Goal: Task Accomplishment & Management: Use online tool/utility

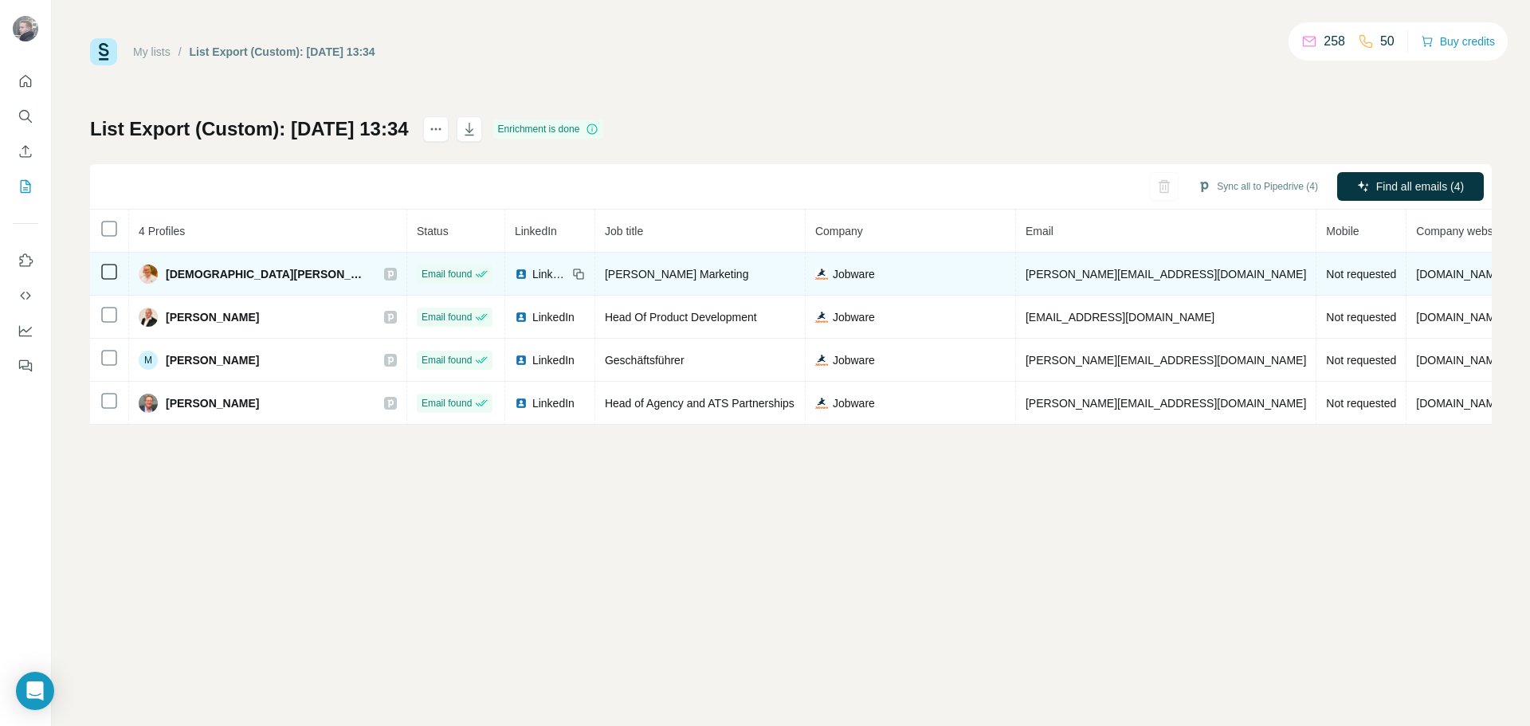
click at [261, 273] on div "Christian Flesch" at bounding box center [268, 273] width 258 height 19
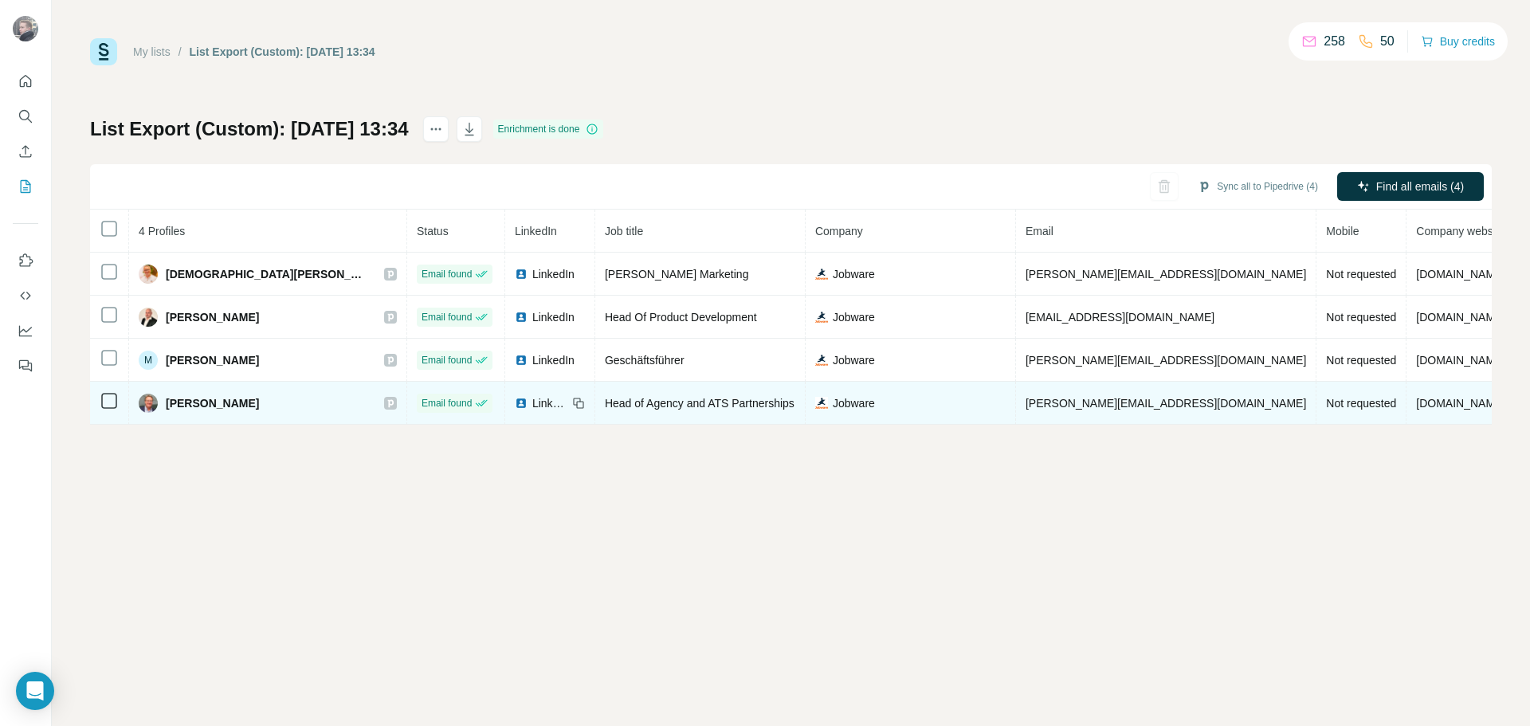
drag, startPoint x: 261, startPoint y: 404, endPoint x: 167, endPoint y: 404, distance: 94.8
click at [167, 404] on div "R. Matthias Olten" at bounding box center [268, 403] width 258 height 19
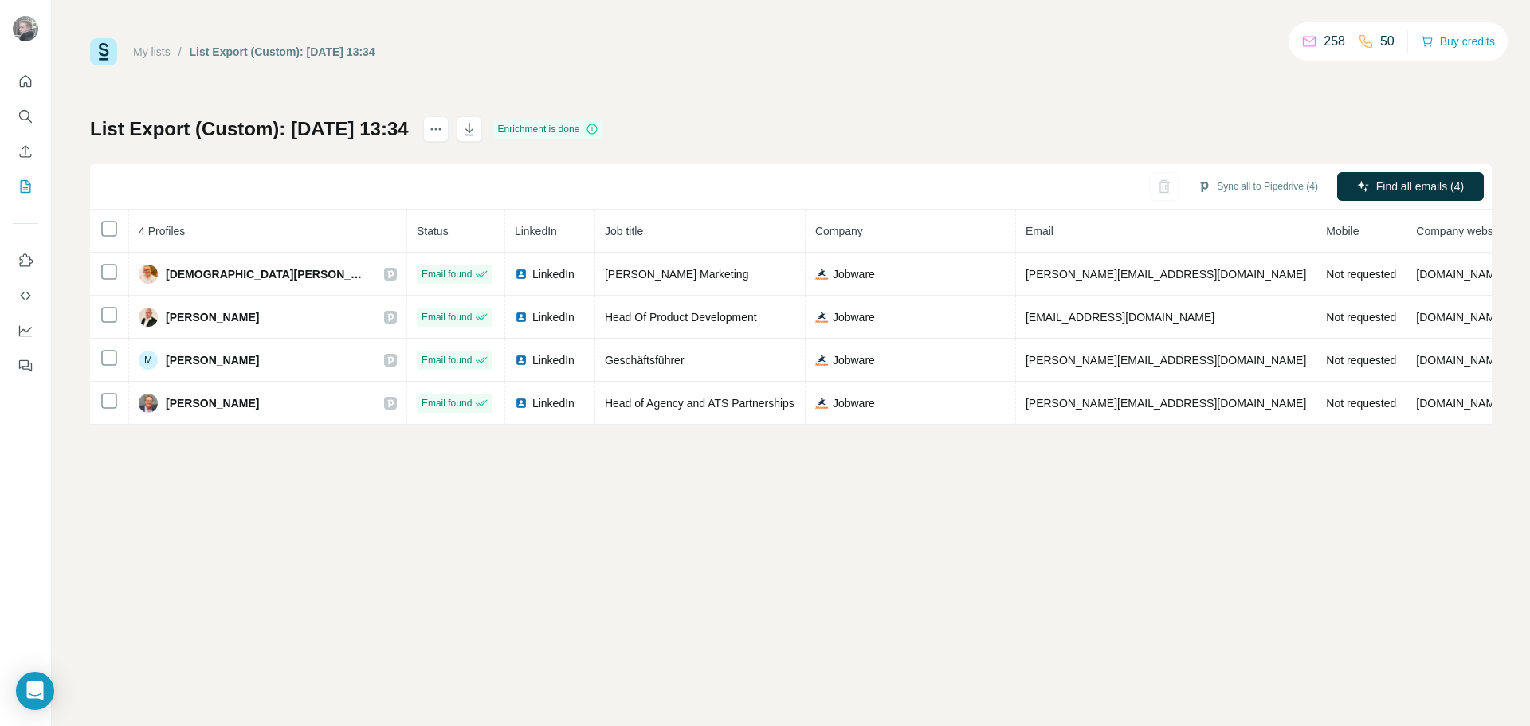
copy span "R. Matthias Olten"
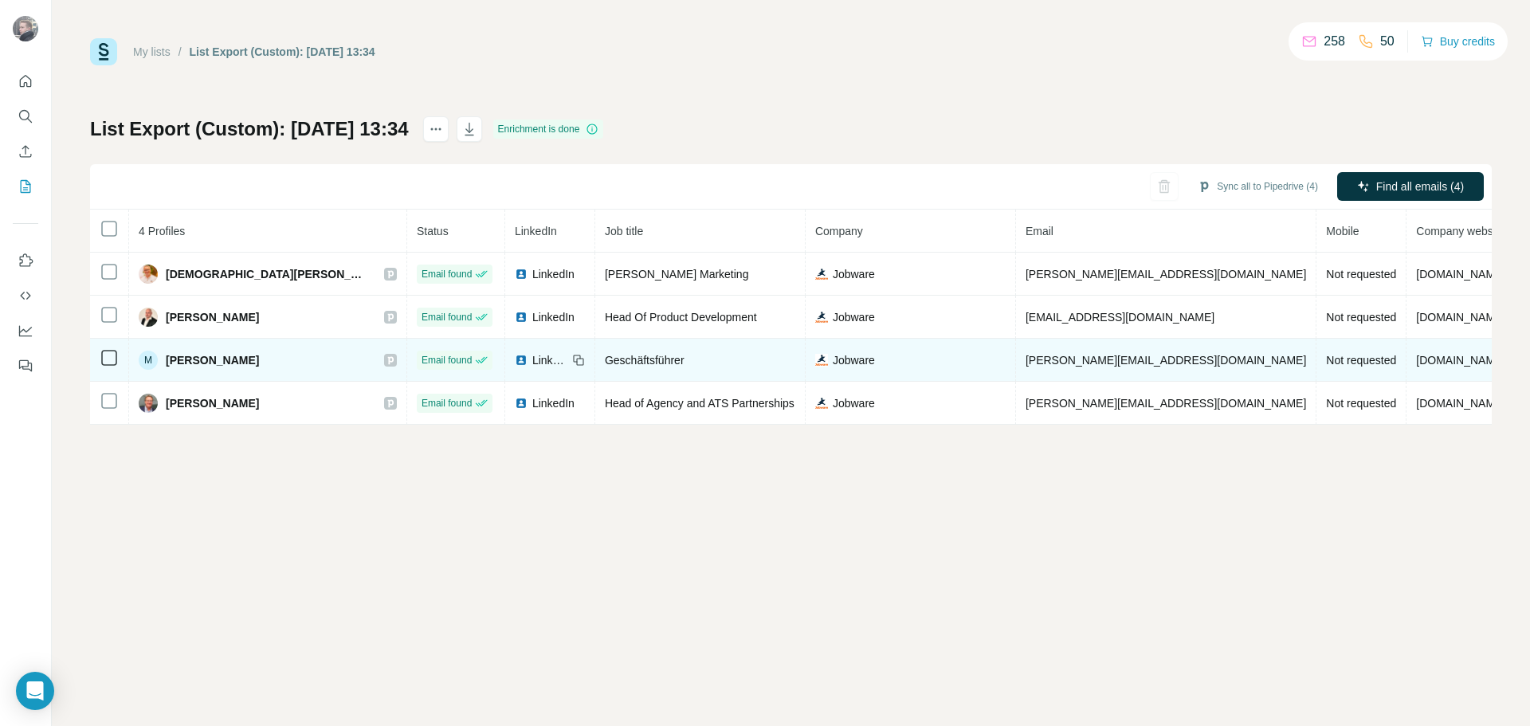
drag, startPoint x: 260, startPoint y: 355, endPoint x: 173, endPoint y: 357, distance: 86.9
click at [173, 357] on span "Matthias Reineke" at bounding box center [212, 360] width 93 height 16
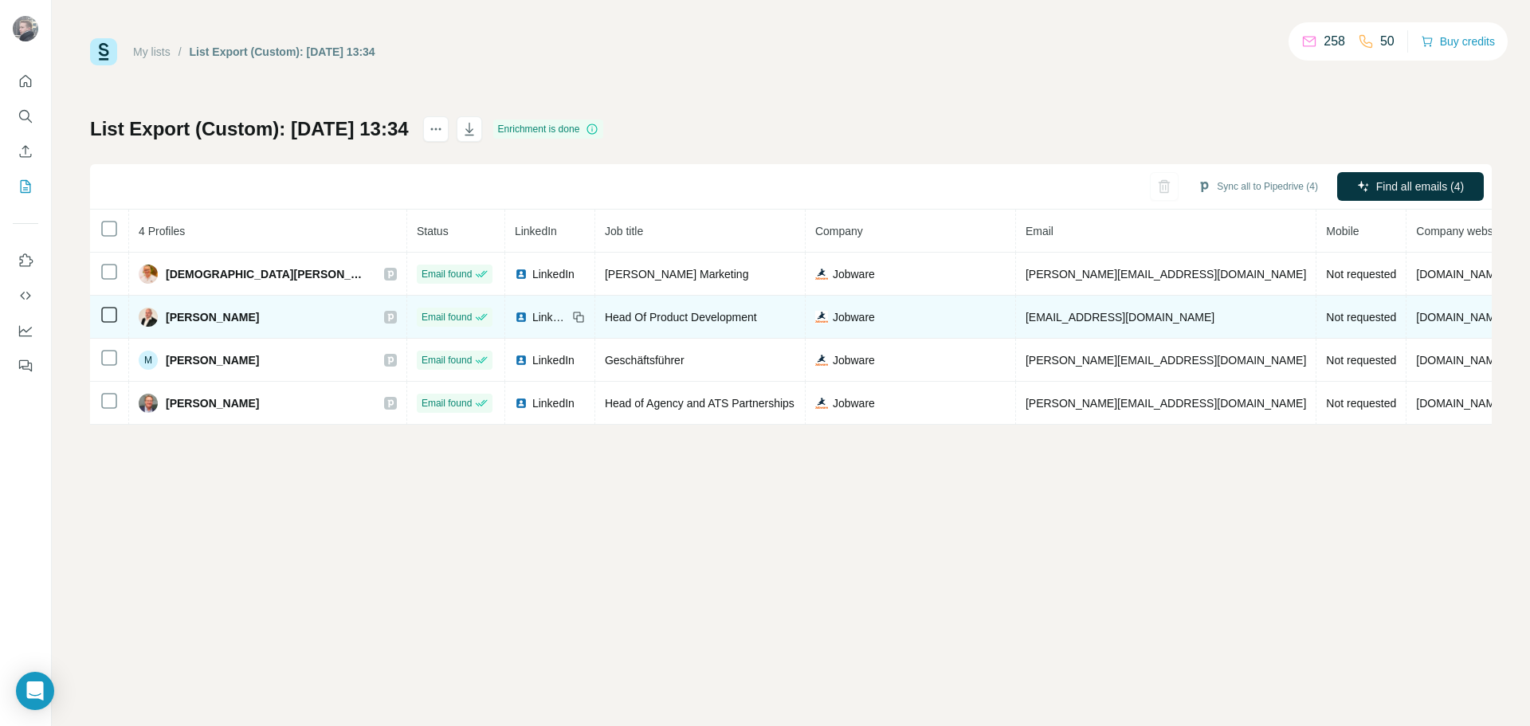
drag, startPoint x: 253, startPoint y: 311, endPoint x: 174, endPoint y: 318, distance: 80.0
click at [168, 320] on div "Christian Kruck" at bounding box center [268, 317] width 258 height 19
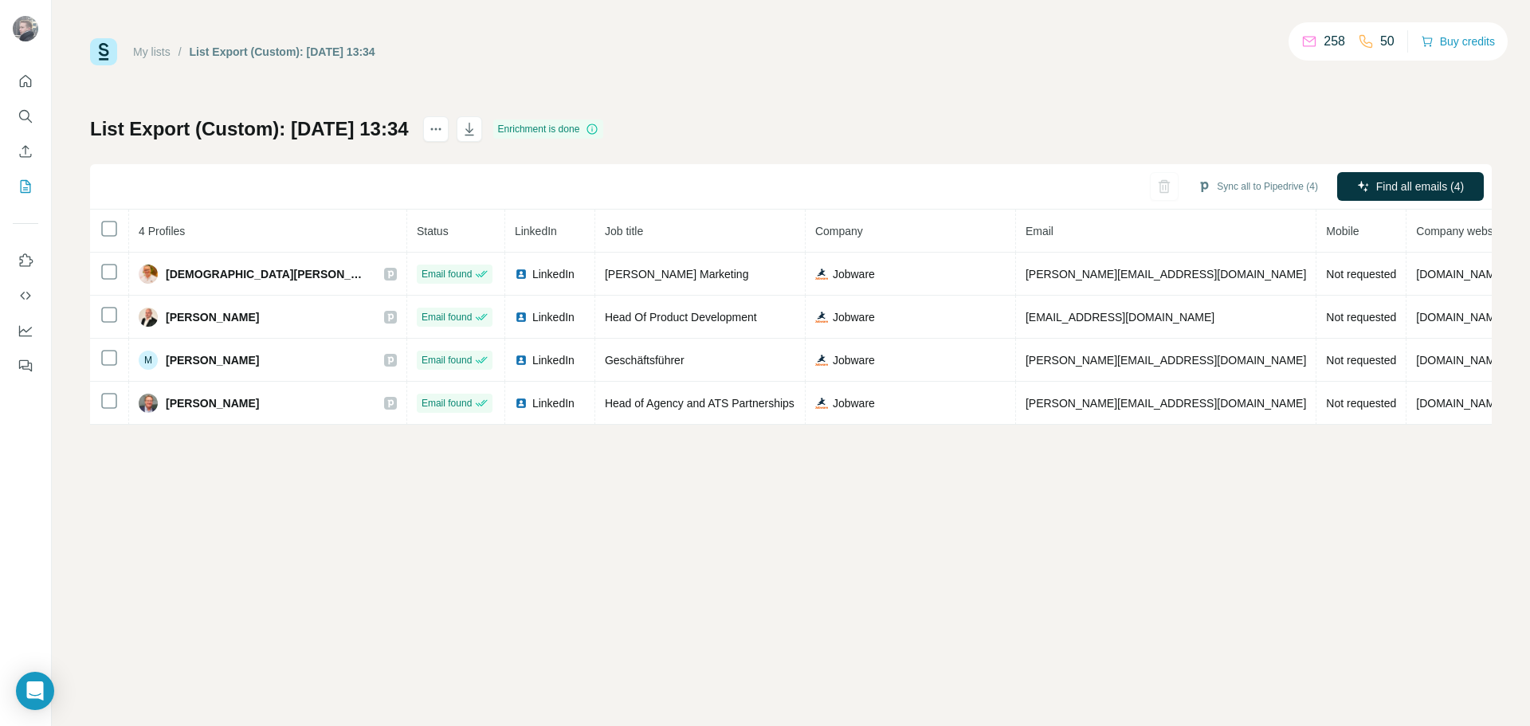
copy span "Christian Kruck"
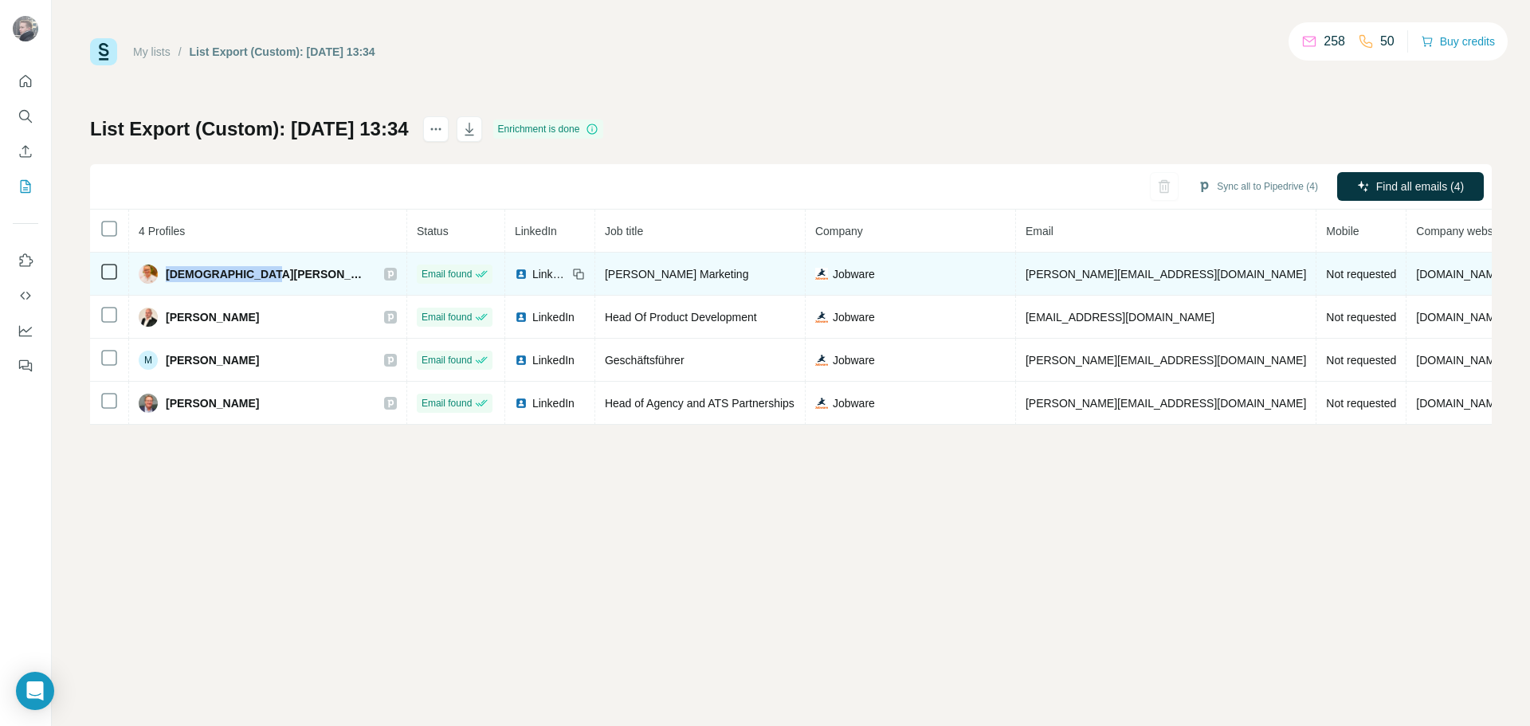
drag, startPoint x: 261, startPoint y: 271, endPoint x: 165, endPoint y: 273, distance: 96.4
click at [165, 273] on div "Christian Flesch" at bounding box center [268, 273] width 258 height 19
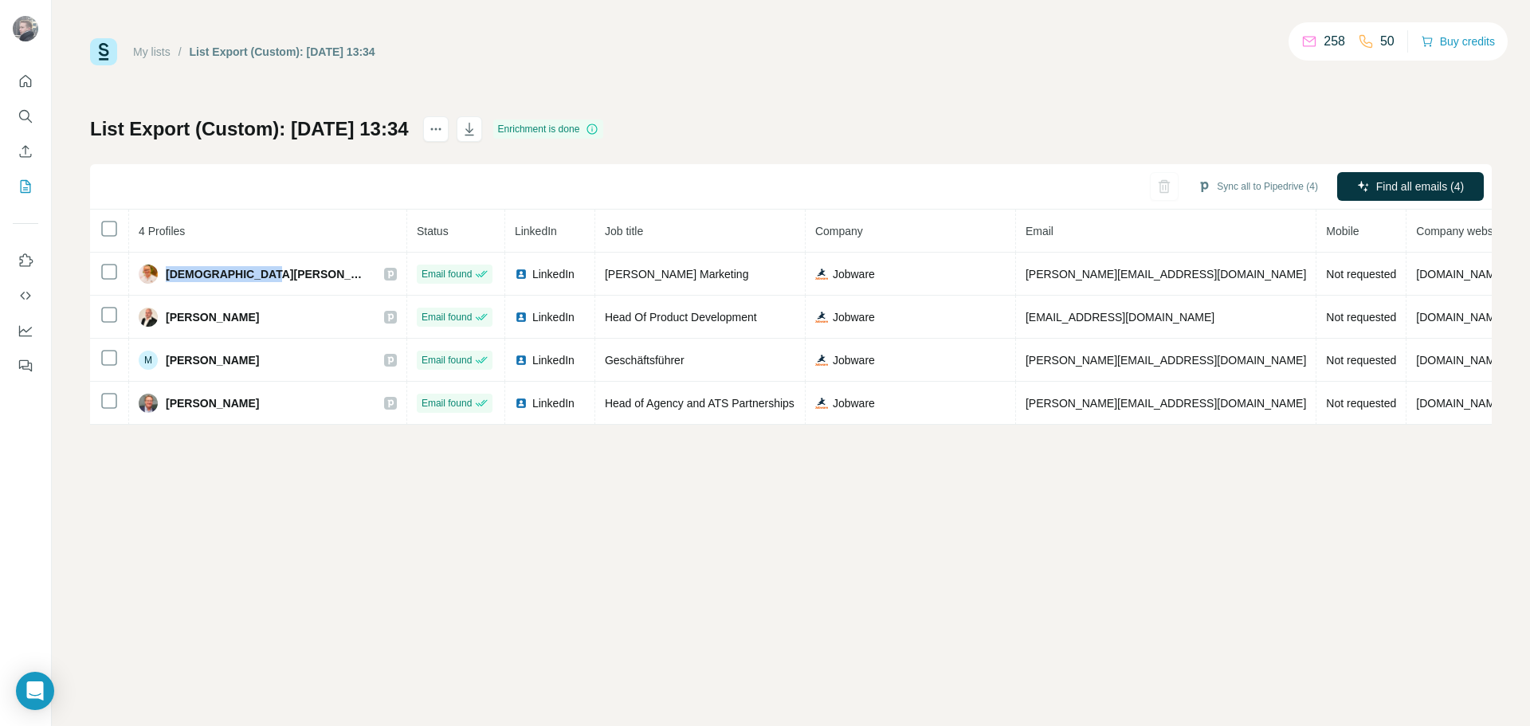
copy span "Christian Flesch"
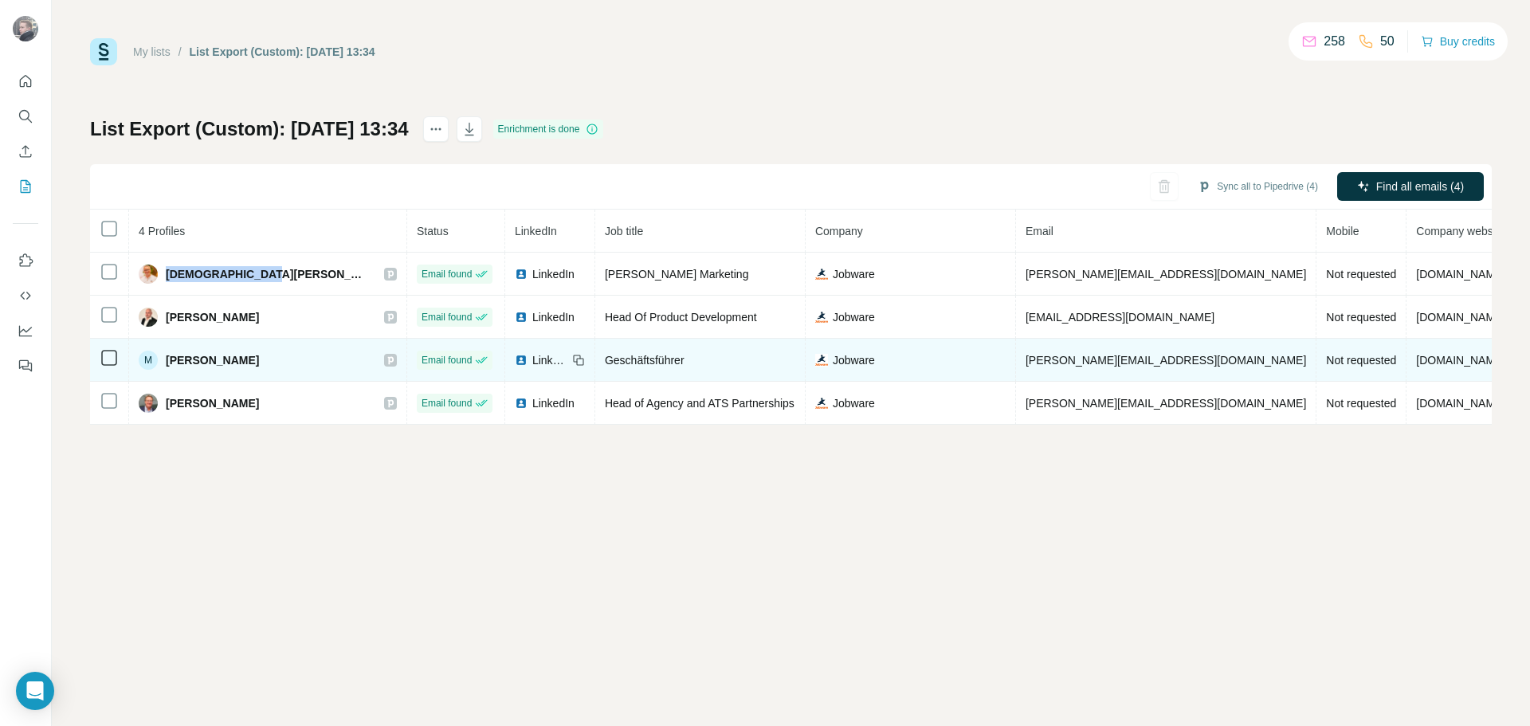
drag, startPoint x: 261, startPoint y: 355, endPoint x: 175, endPoint y: 364, distance: 85.7
click at [175, 364] on div "M Matthias Reineke" at bounding box center [268, 360] width 258 height 19
click at [259, 368] on div "M Matthias Reineke" at bounding box center [199, 360] width 120 height 19
drag, startPoint x: 260, startPoint y: 357, endPoint x: 170, endPoint y: 362, distance: 90.2
click at [170, 362] on span "Matthias Reineke" at bounding box center [212, 360] width 93 height 16
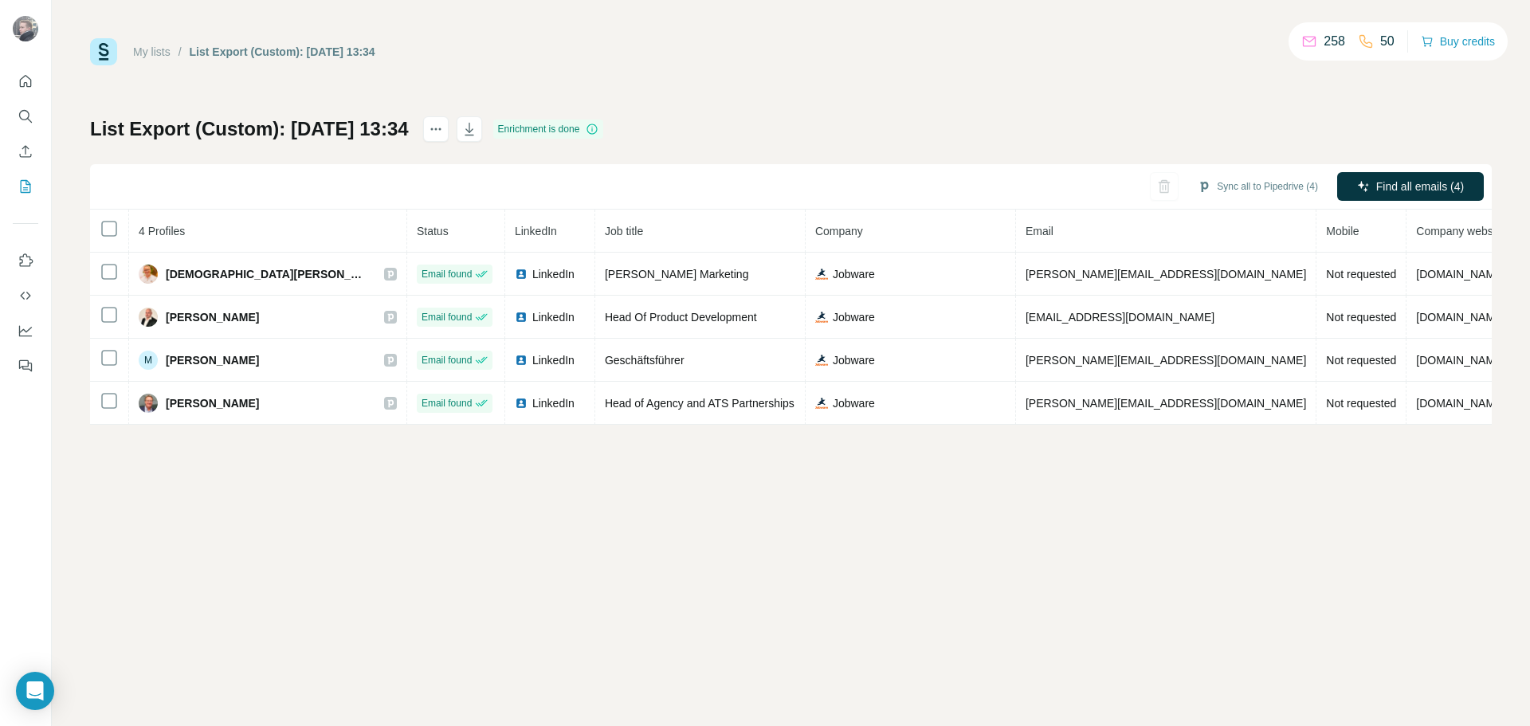
copy span "Matthias Reineke"
drag, startPoint x: 242, startPoint y: 53, endPoint x: 148, endPoint y: 177, distance: 155.2
click at [153, 168] on div "My lists / List Export (Custom): 04/09/2025 13:34 258 50 Buy credits List Expor…" at bounding box center [791, 363] width 1478 height 726
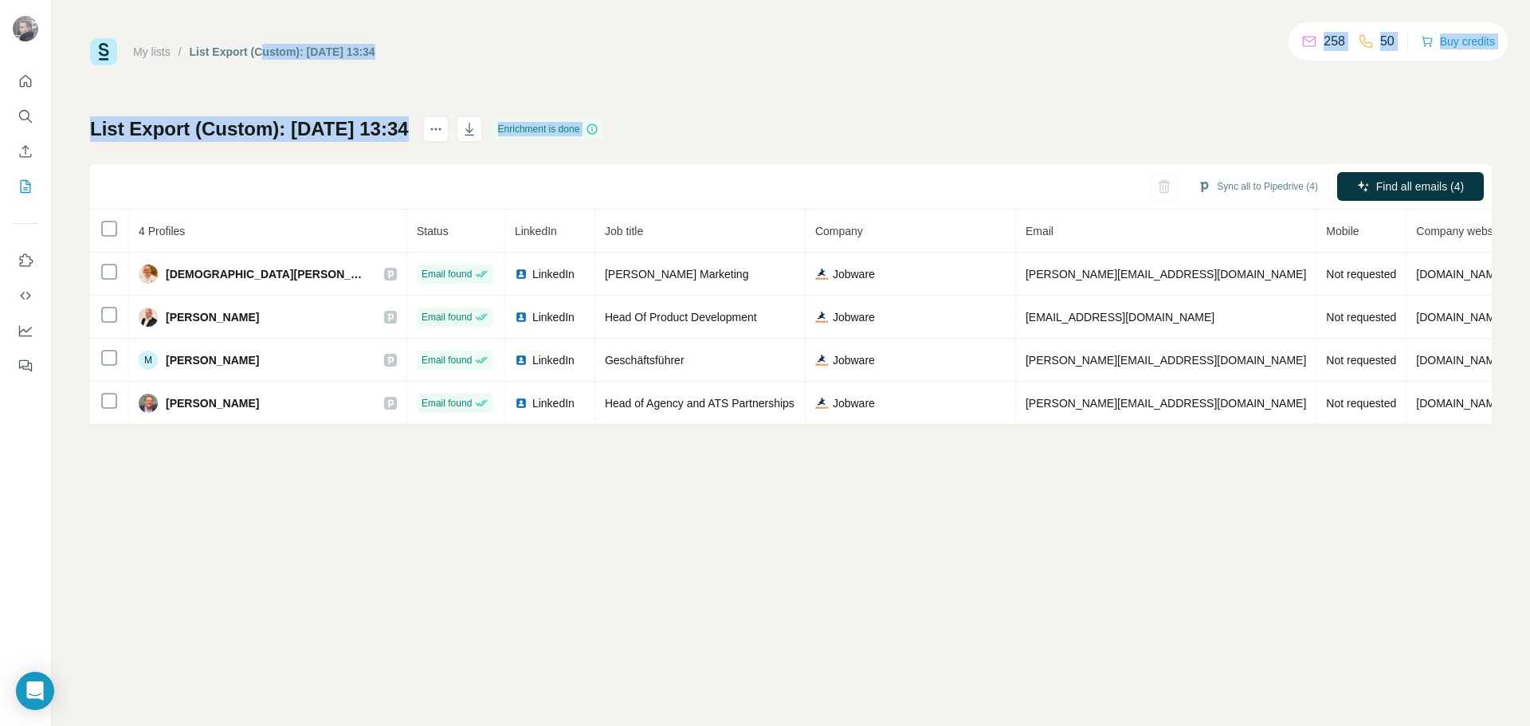
click at [276, 83] on div "My lists / List Export (Custom): 04/09/2025 13:34 258 50 Buy credits List Expor…" at bounding box center [790, 231] width 1401 height 386
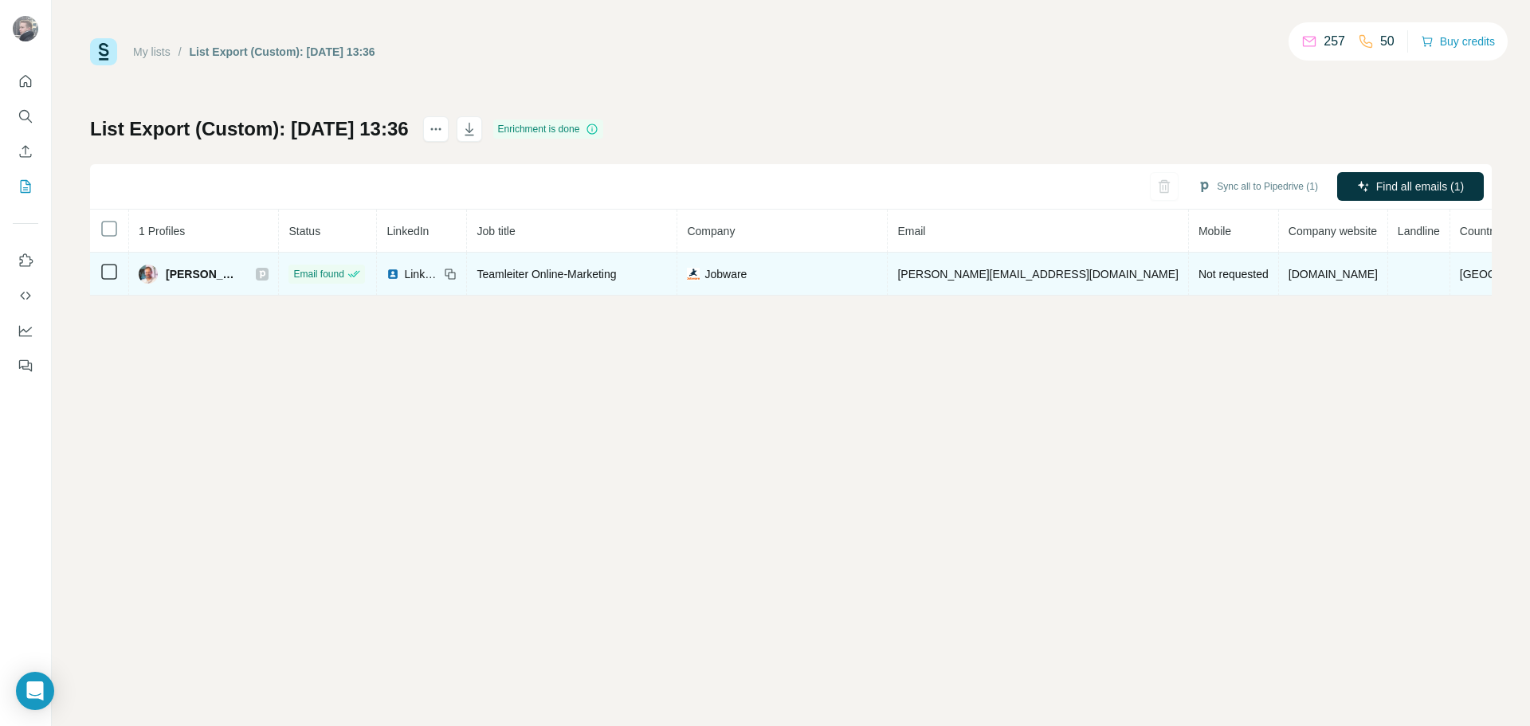
click at [268, 274] on div "[PERSON_NAME]" at bounding box center [204, 273] width 130 height 19
drag, startPoint x: 251, startPoint y: 275, endPoint x: 167, endPoint y: 277, distance: 83.7
click at [167, 277] on div "[PERSON_NAME]" at bounding box center [204, 273] width 130 height 19
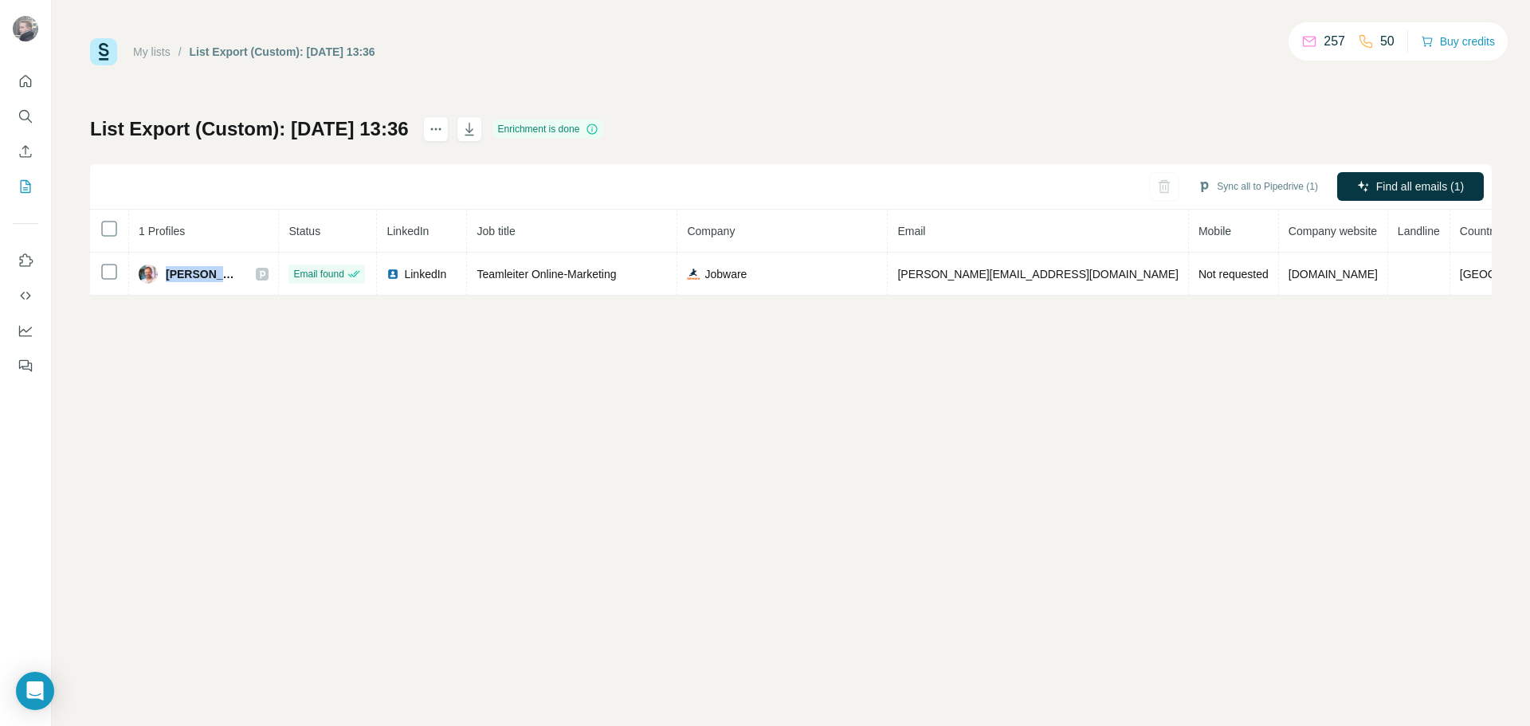
copy div "[PERSON_NAME]"
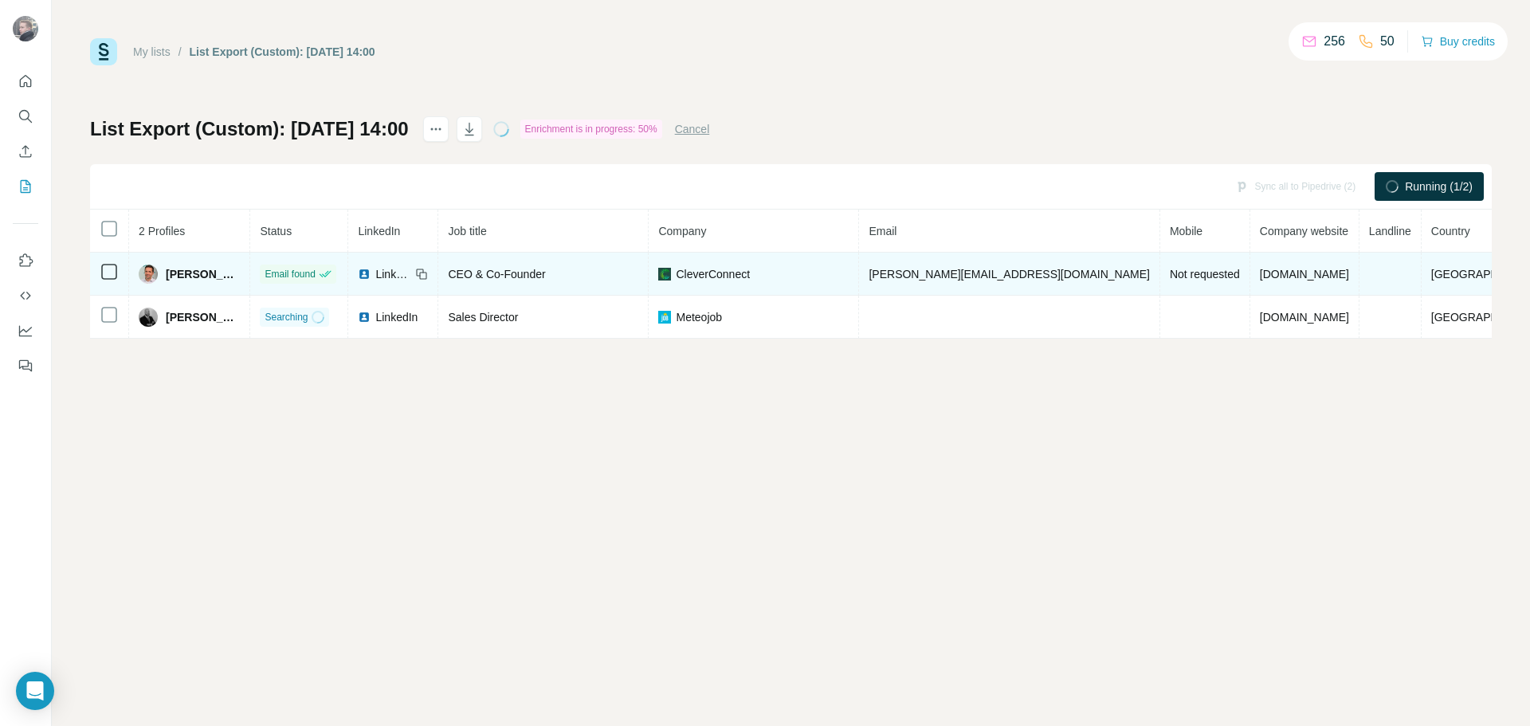
drag, startPoint x: 167, startPoint y: 271, endPoint x: 265, endPoint y: 272, distance: 98.8
click at [240, 272] on div "Marko Vujasinovic" at bounding box center [189, 273] width 101 height 19
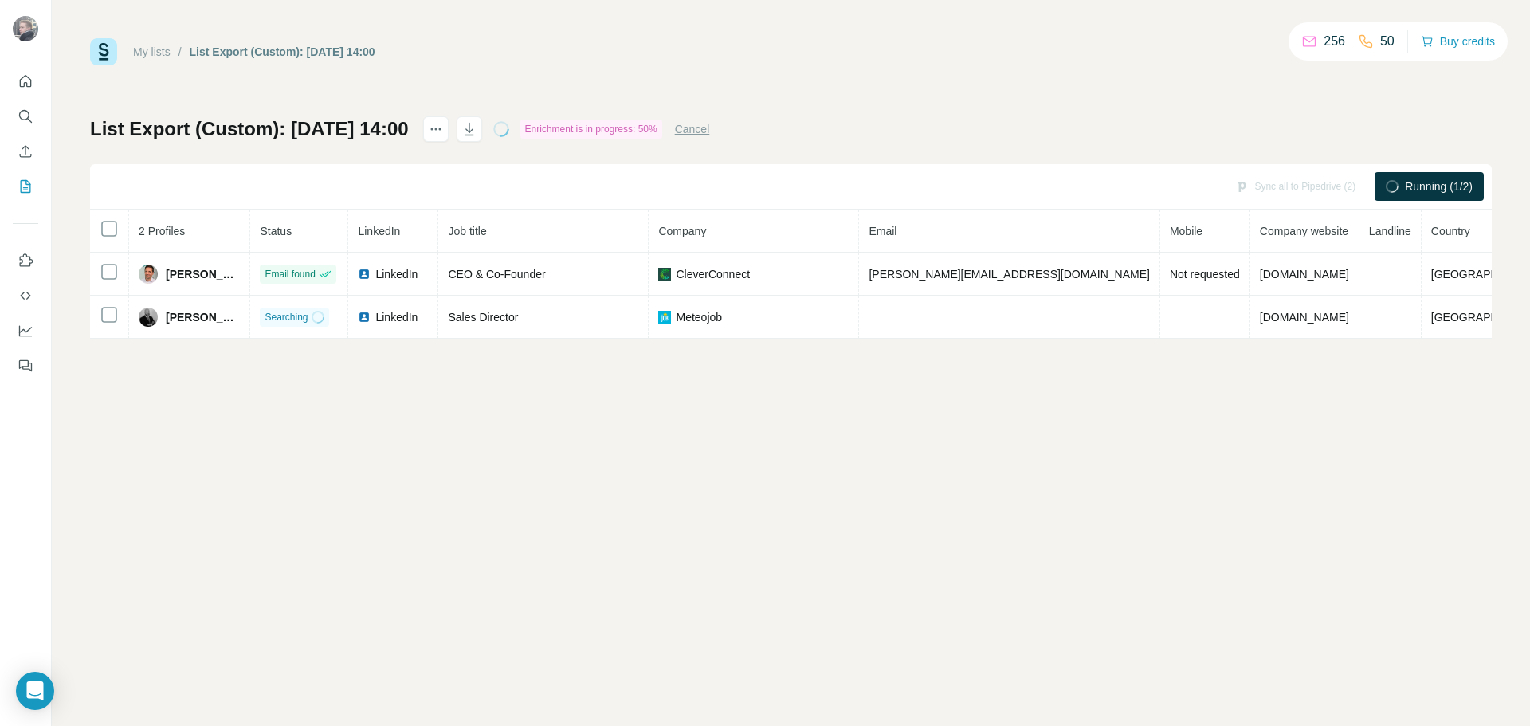
copy span "Marko Vujasinovic"
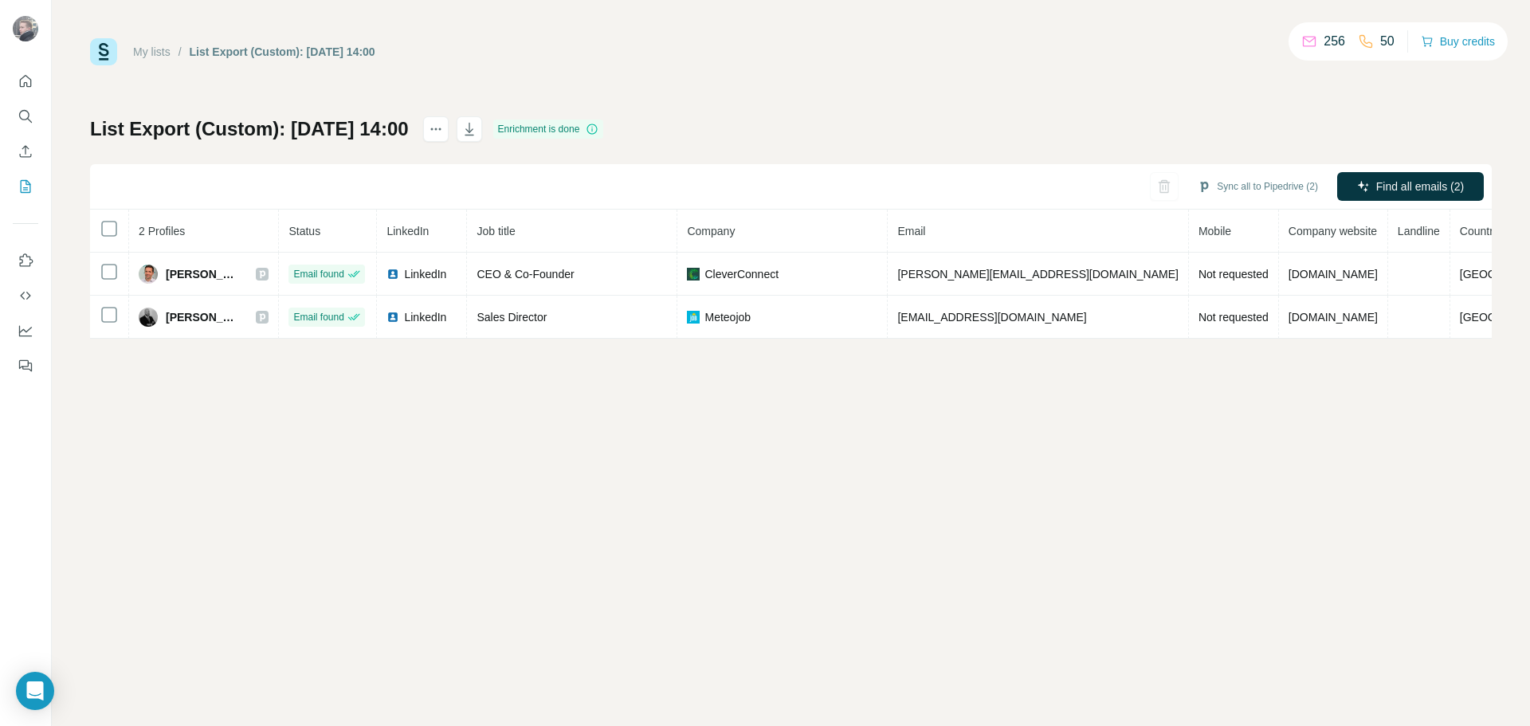
copy span "Marko Vujasinovic"
drag, startPoint x: 165, startPoint y: 313, endPoint x: 598, endPoint y: 133, distance: 469.3
click at [240, 312] on div "Nourredine Benhammani" at bounding box center [189, 317] width 101 height 19
copy span "Nourredine Benh"
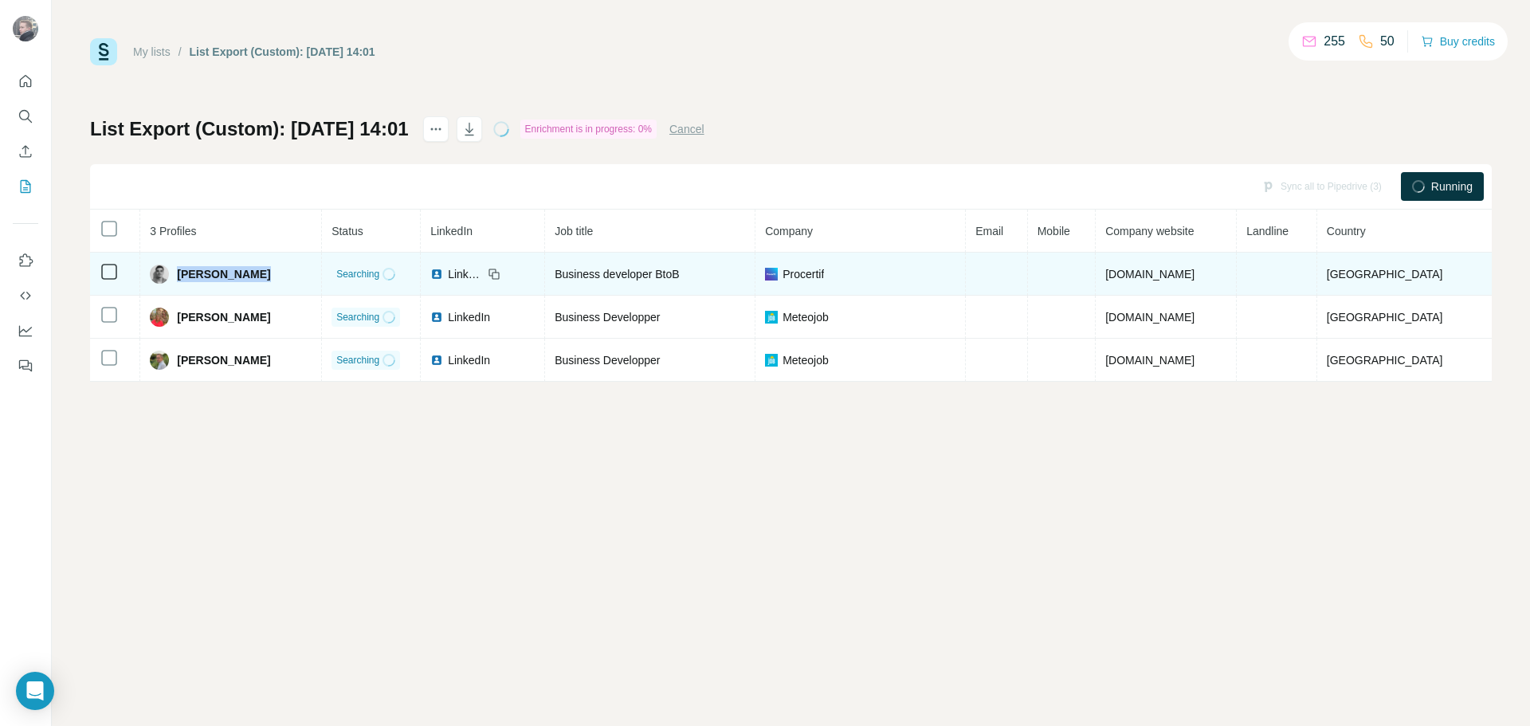
drag, startPoint x: 285, startPoint y: 275, endPoint x: 182, endPoint y: 277, distance: 102.8
click at [182, 277] on div "Arthur Girard" at bounding box center [231, 273] width 162 height 19
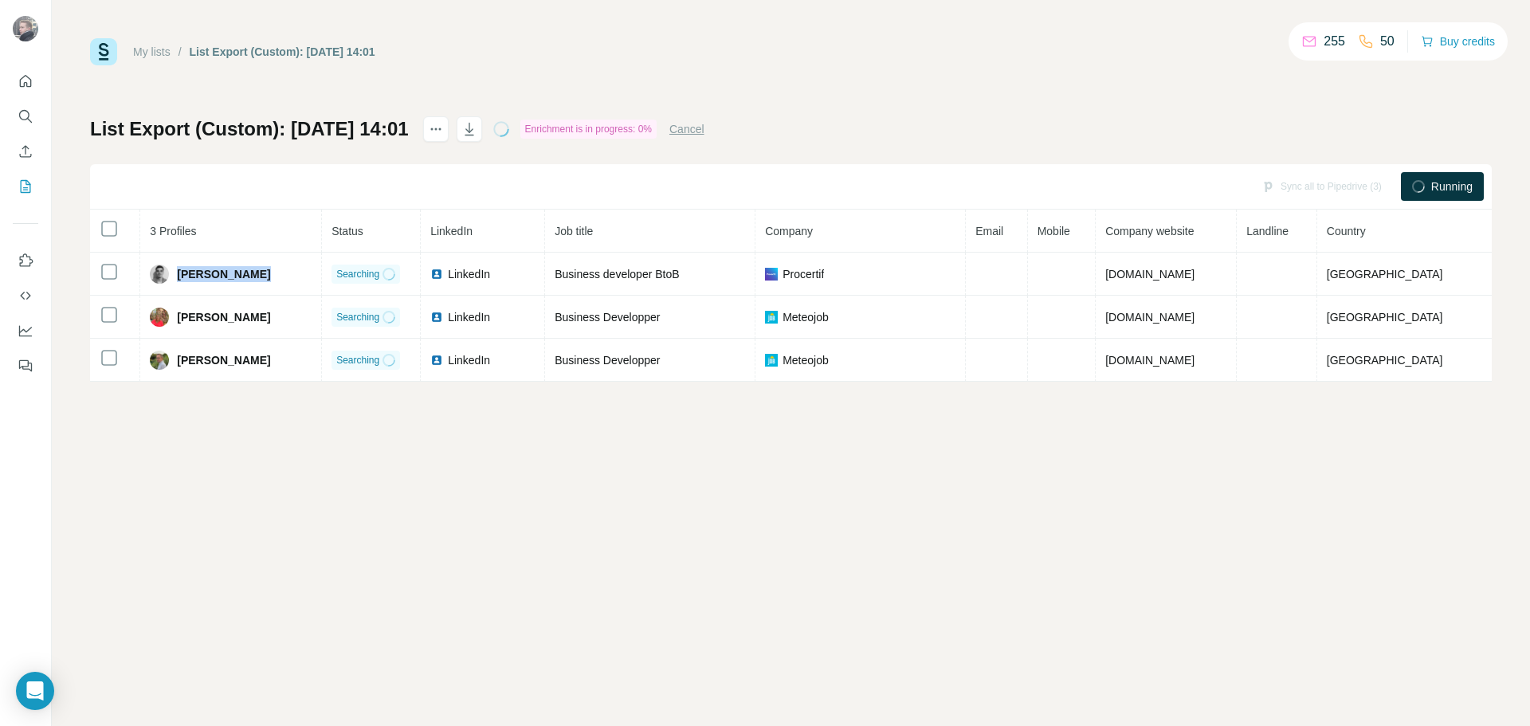
copy span "Arthur Girard"
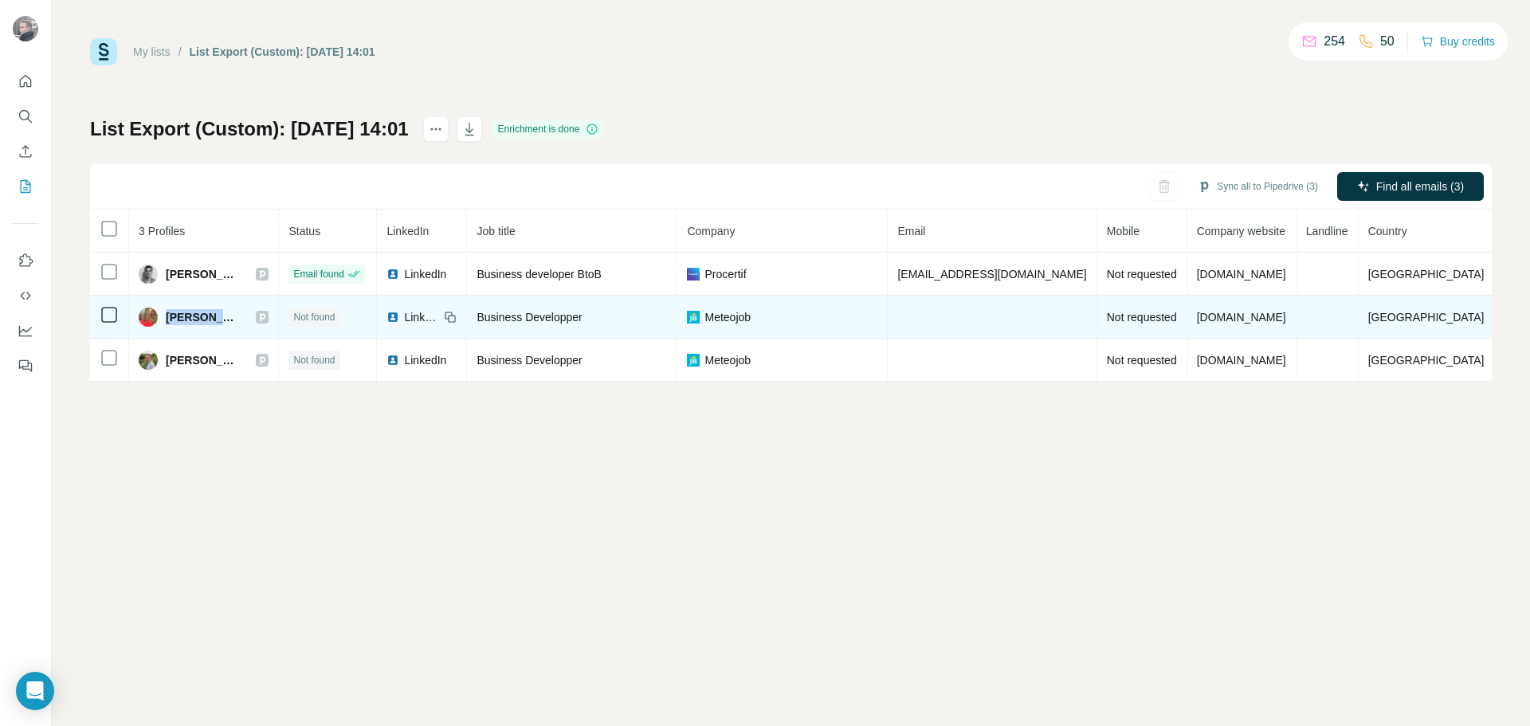
drag, startPoint x: 251, startPoint y: 319, endPoint x: 170, endPoint y: 321, distance: 80.5
click at [170, 321] on div "Carla B." at bounding box center [204, 317] width 130 height 19
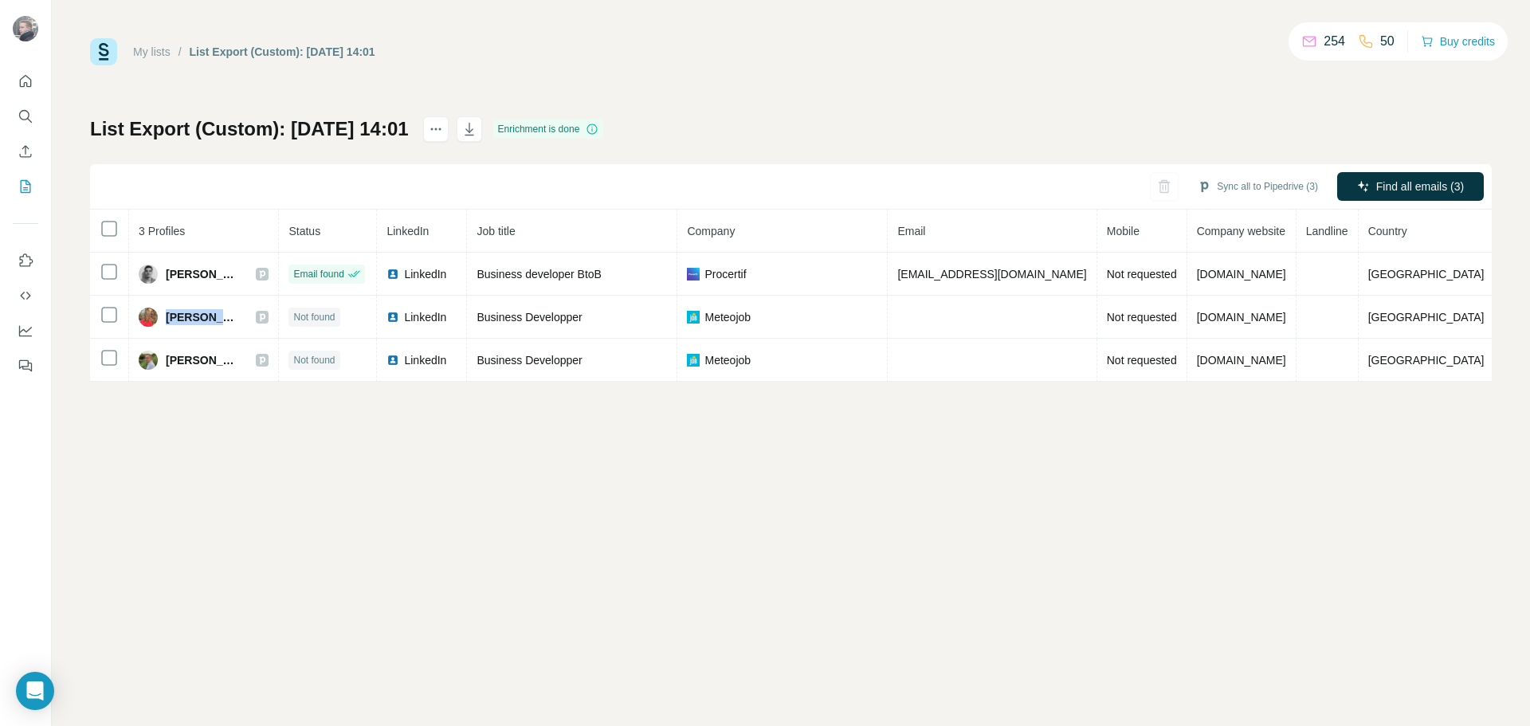
copy span "Carla B."
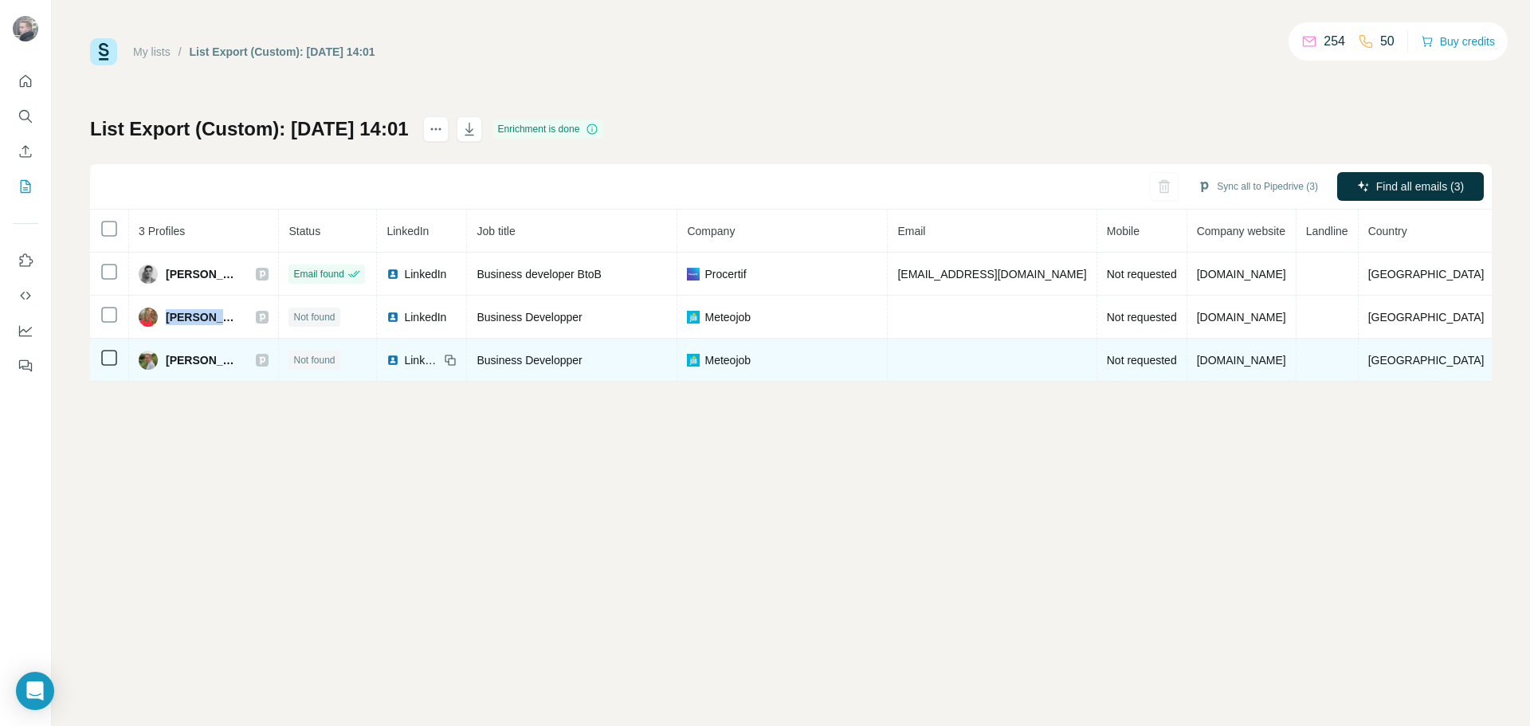
drag, startPoint x: 275, startPoint y: 360, endPoint x: 155, endPoint y: 359, distance: 119.5
click at [155, 359] on div "Laurent Francoise" at bounding box center [204, 360] width 130 height 19
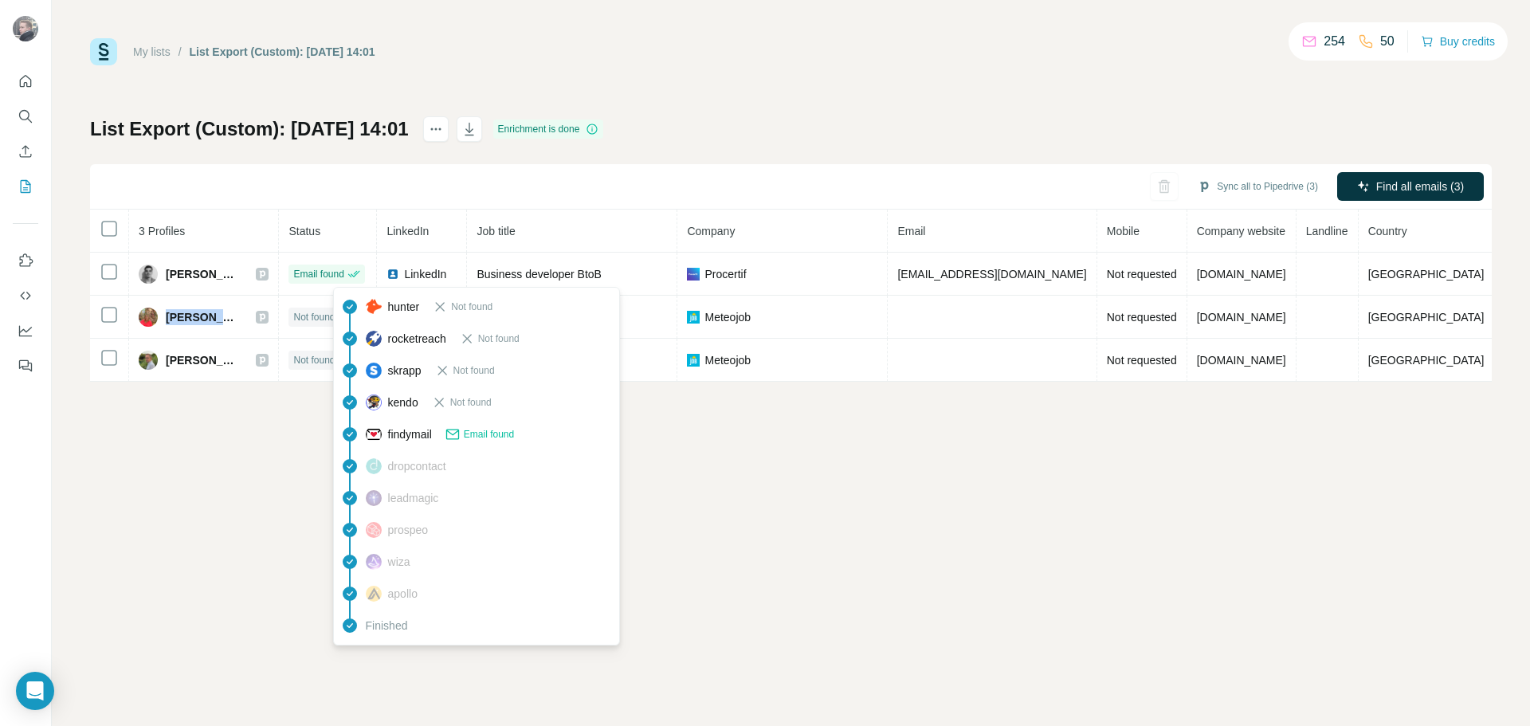
copy div "Laurent Francoise"
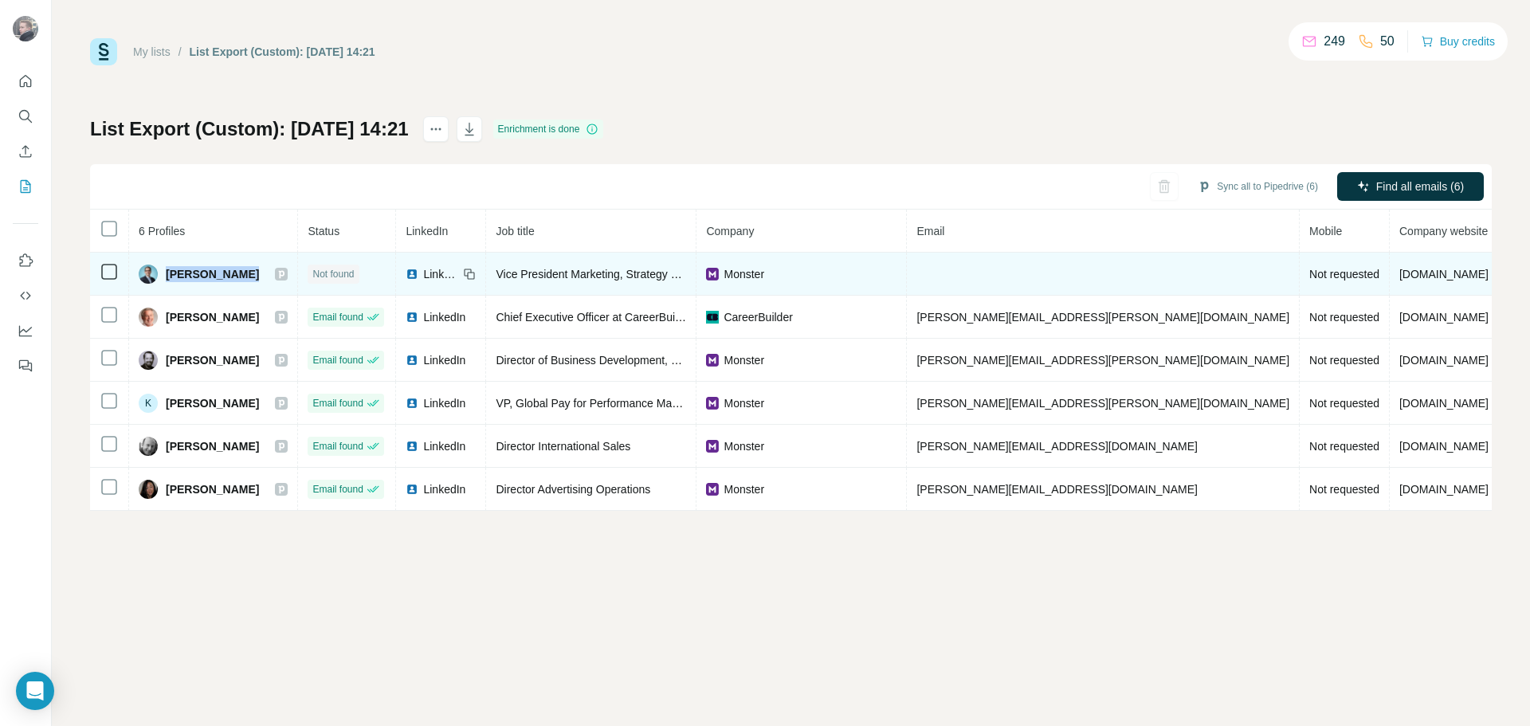
drag, startPoint x: 247, startPoint y: 276, endPoint x: 170, endPoint y: 277, distance: 76.5
click at [170, 277] on div "Cedric Gerard" at bounding box center [213, 273] width 149 height 19
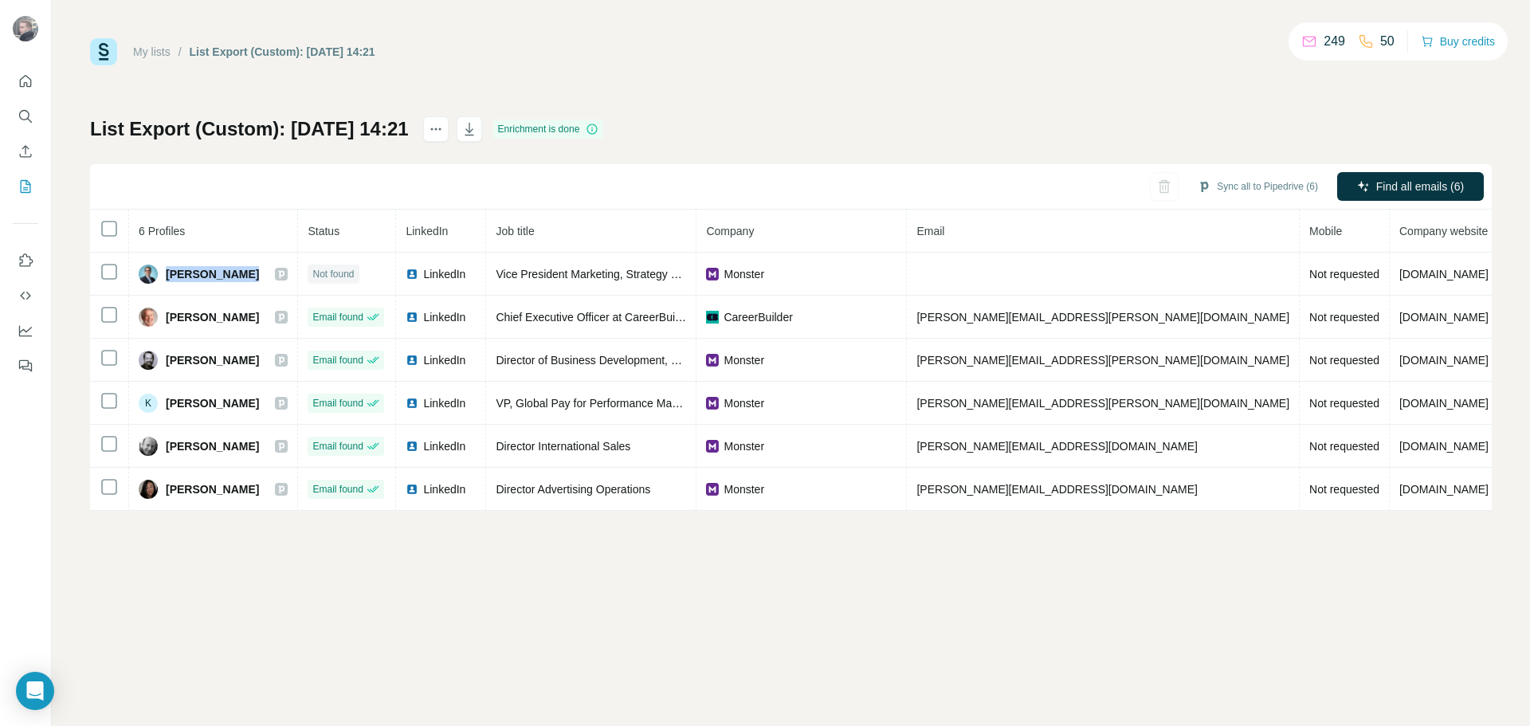
copy span "Cedric Gerard"
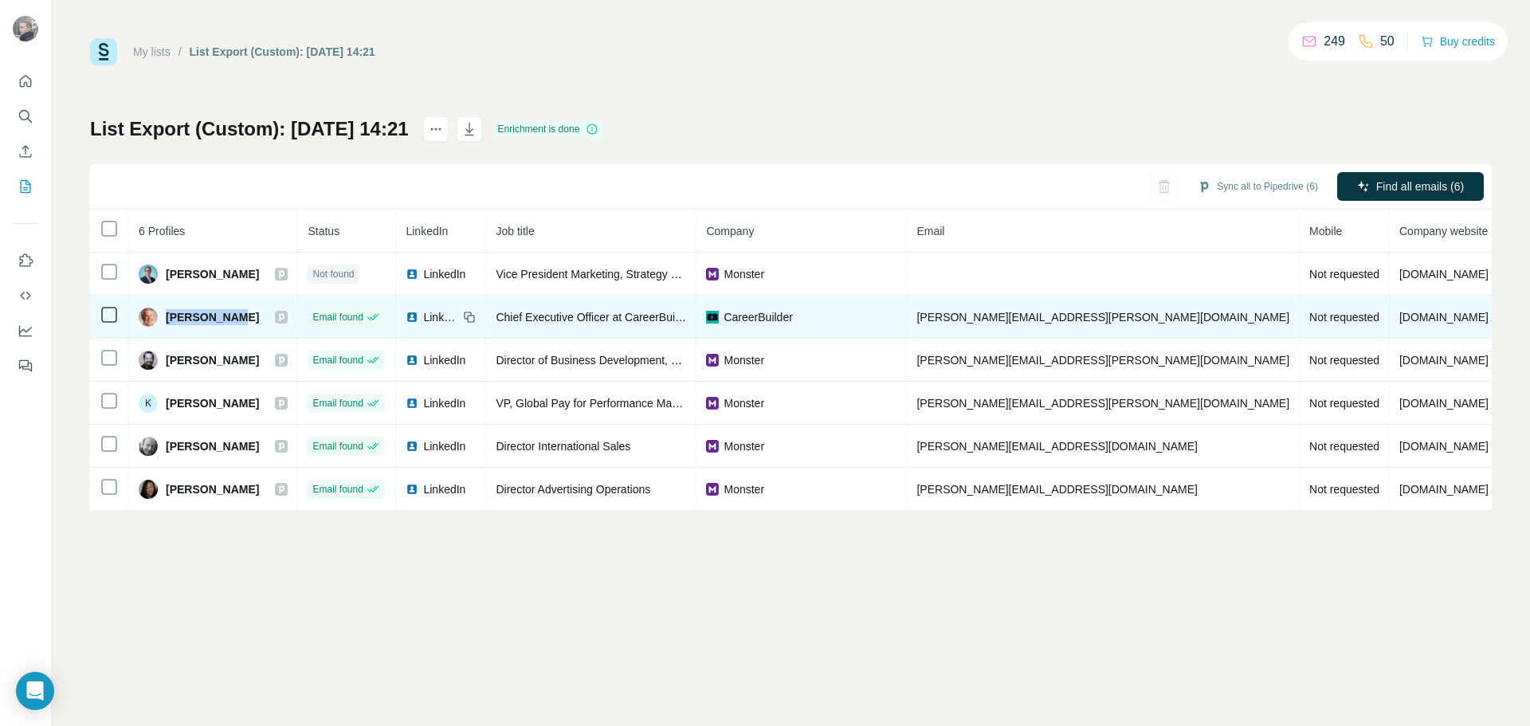
drag, startPoint x: 233, startPoint y: 318, endPoint x: 167, endPoint y: 321, distance: 65.4
click at [167, 321] on div "Jeff Furman" at bounding box center [213, 317] width 149 height 19
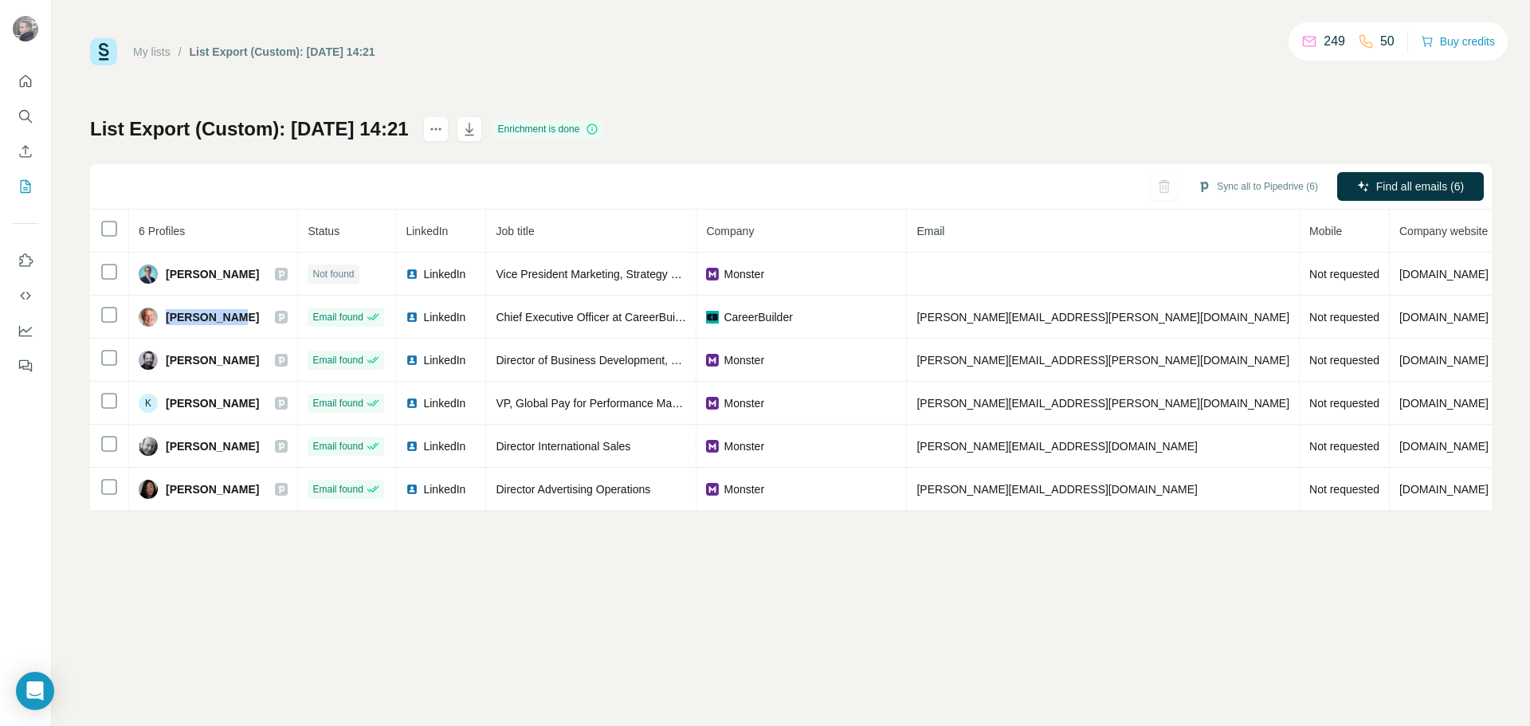
copy span "Jeff Furman"
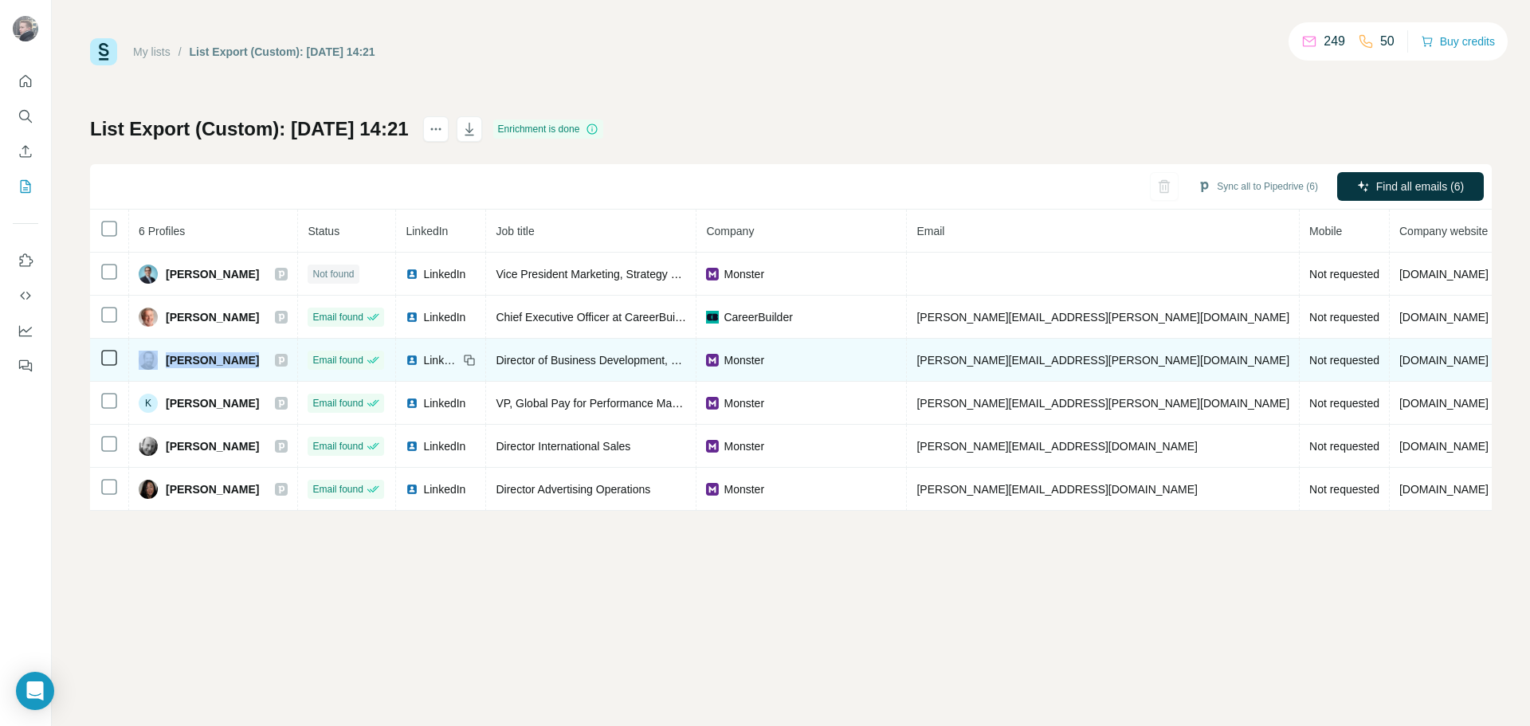
drag, startPoint x: 251, startPoint y: 351, endPoint x: 167, endPoint y: 363, distance: 84.5
click at [160, 367] on div "Jesse Kearns" at bounding box center [213, 360] width 149 height 19
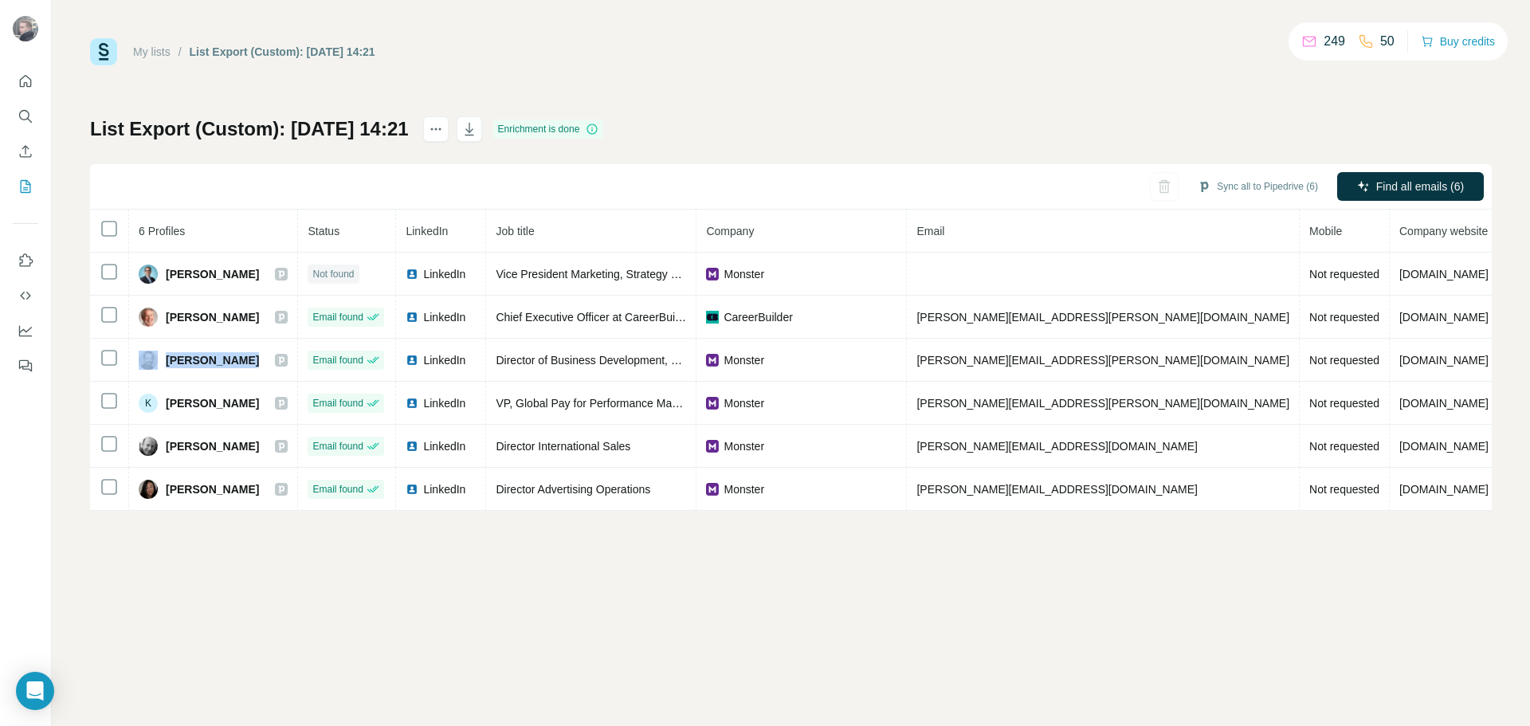
copy div "Jesse Kearns"
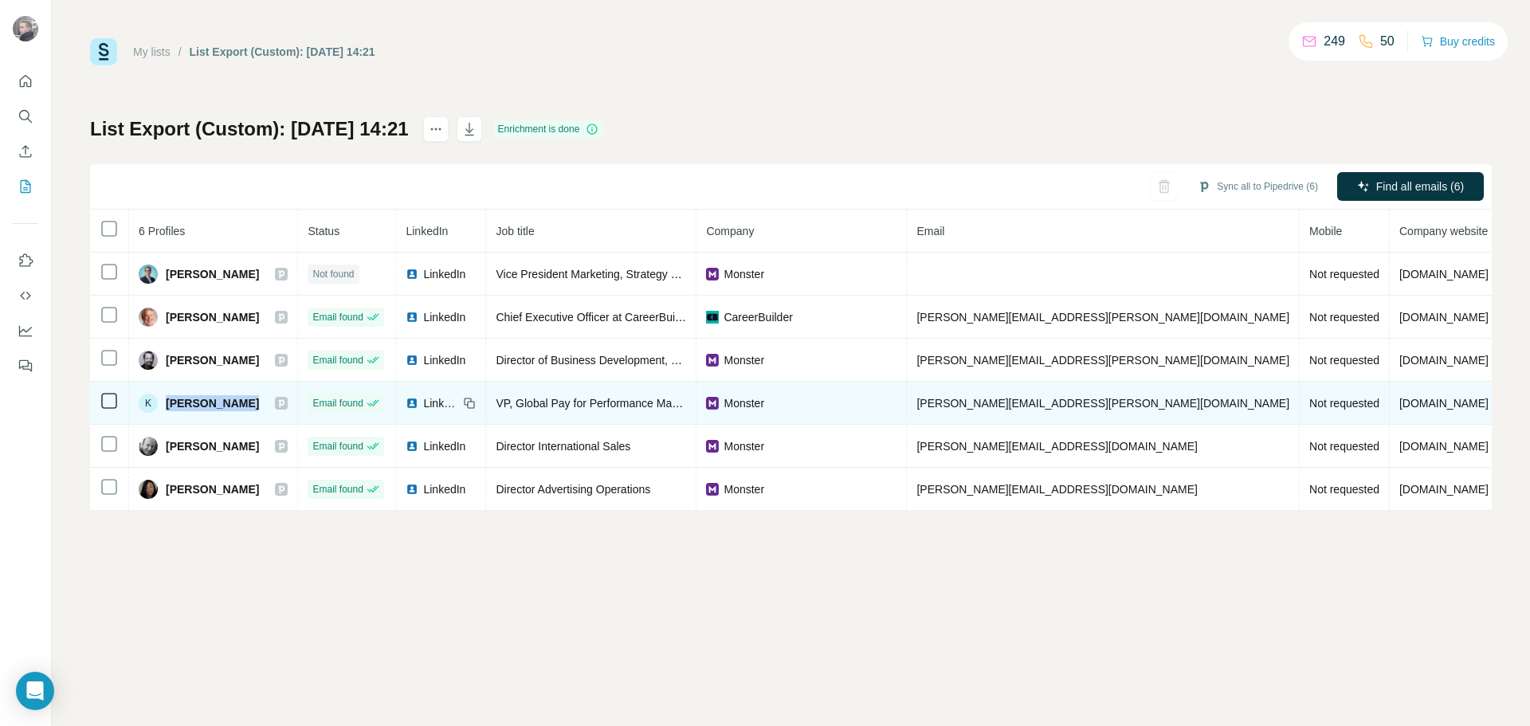
drag, startPoint x: 167, startPoint y: 402, endPoint x: 257, endPoint y: 402, distance: 90.8
click at [257, 402] on div "K Kristyn Inman" at bounding box center [213, 403] width 149 height 19
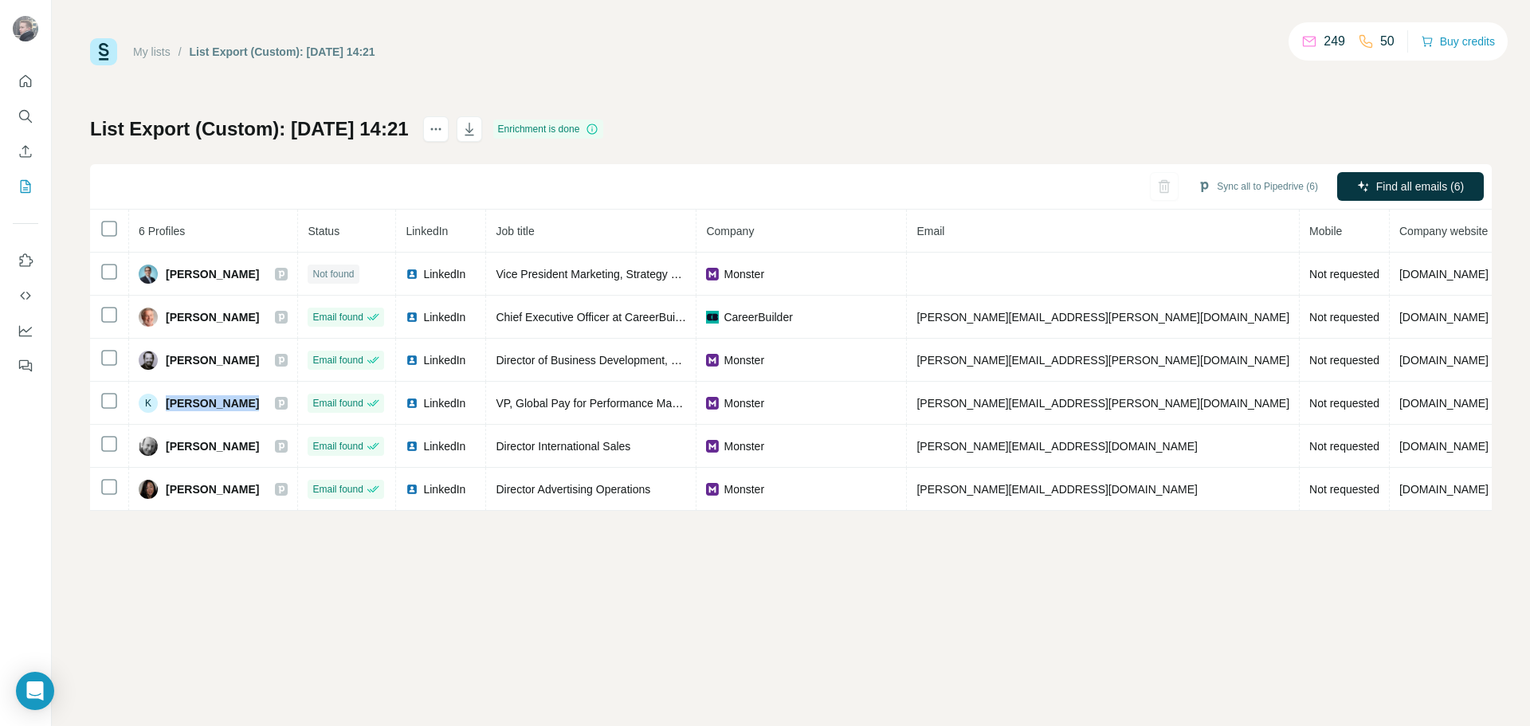
copy div "Kristyn Inman"
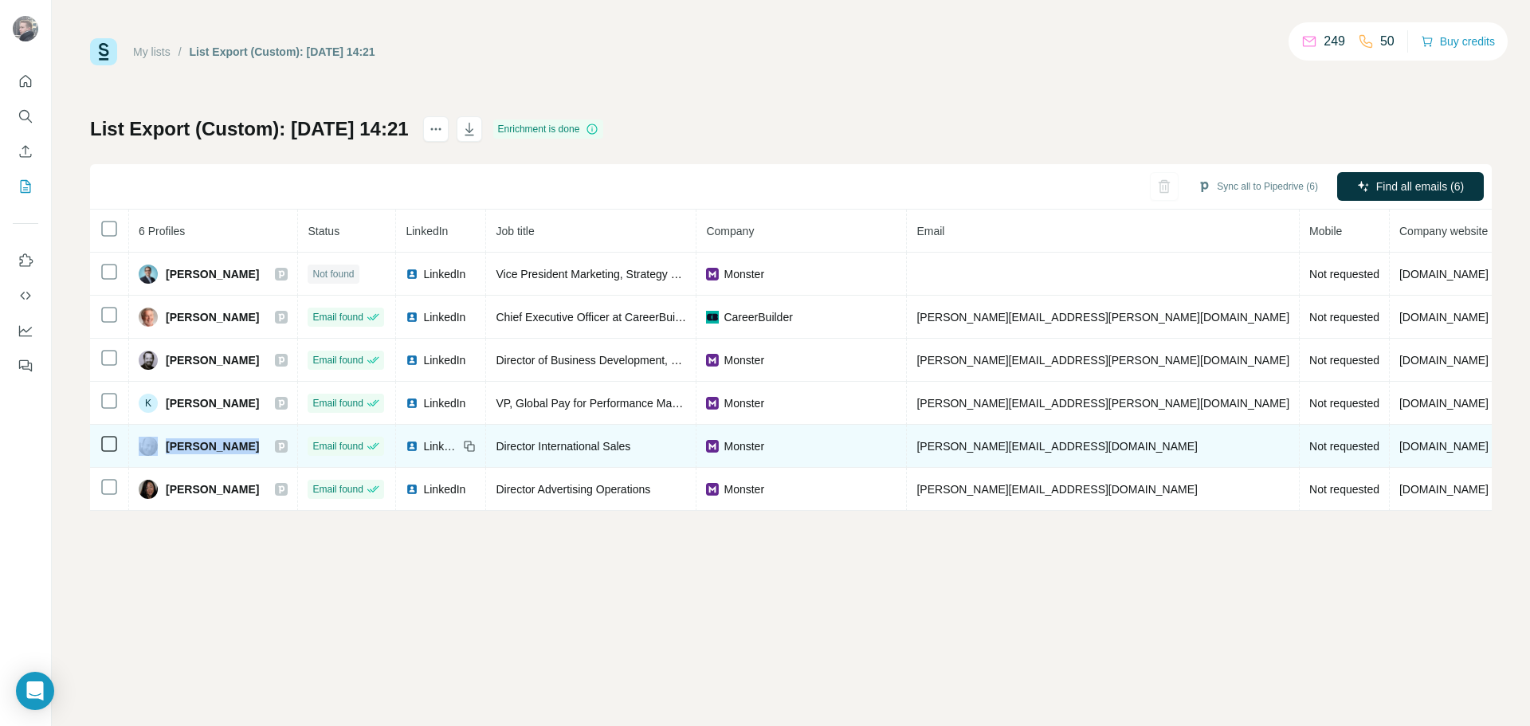
drag, startPoint x: 244, startPoint y: 443, endPoint x: 161, endPoint y: 451, distance: 83.2
click at [161, 451] on div "Matteo Nicolo" at bounding box center [213, 446] width 149 height 19
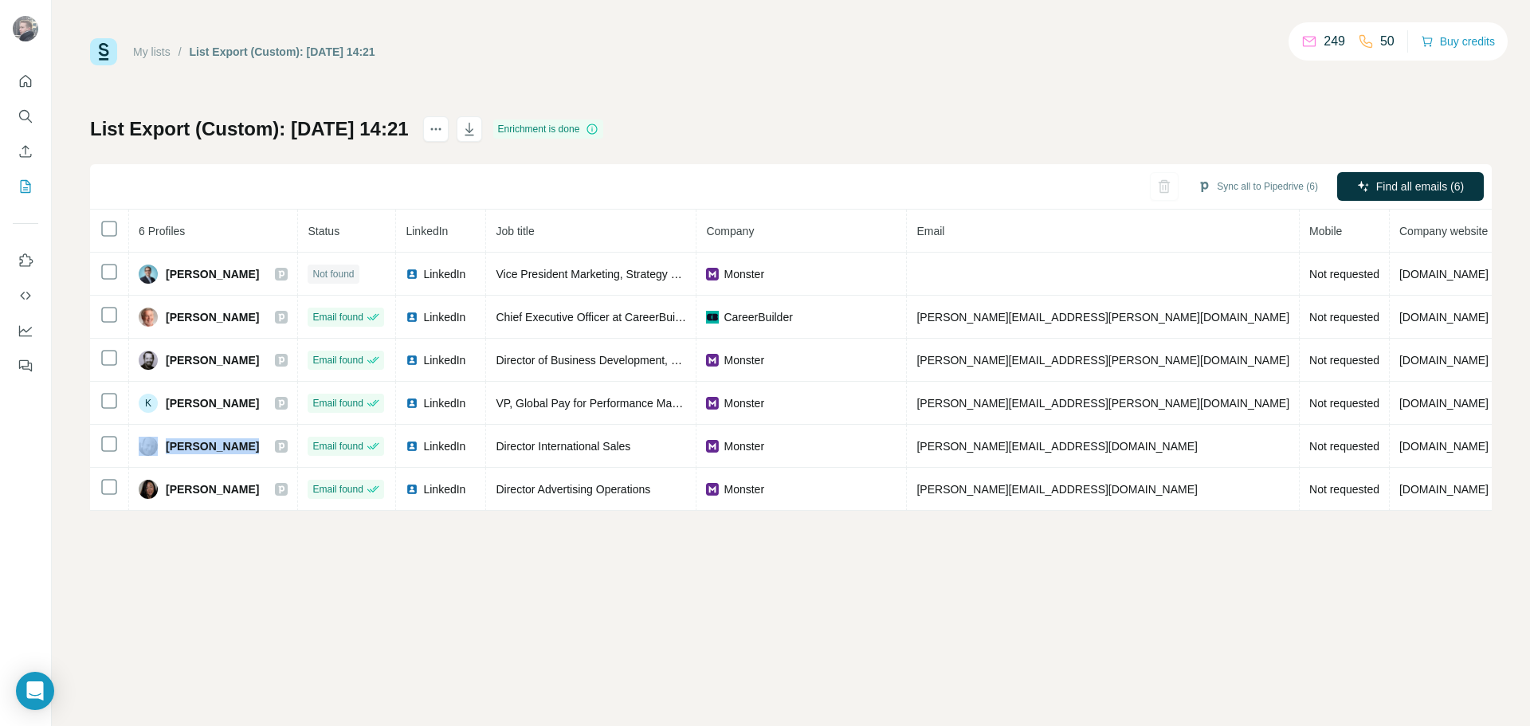
copy div "Matteo Nicolo"
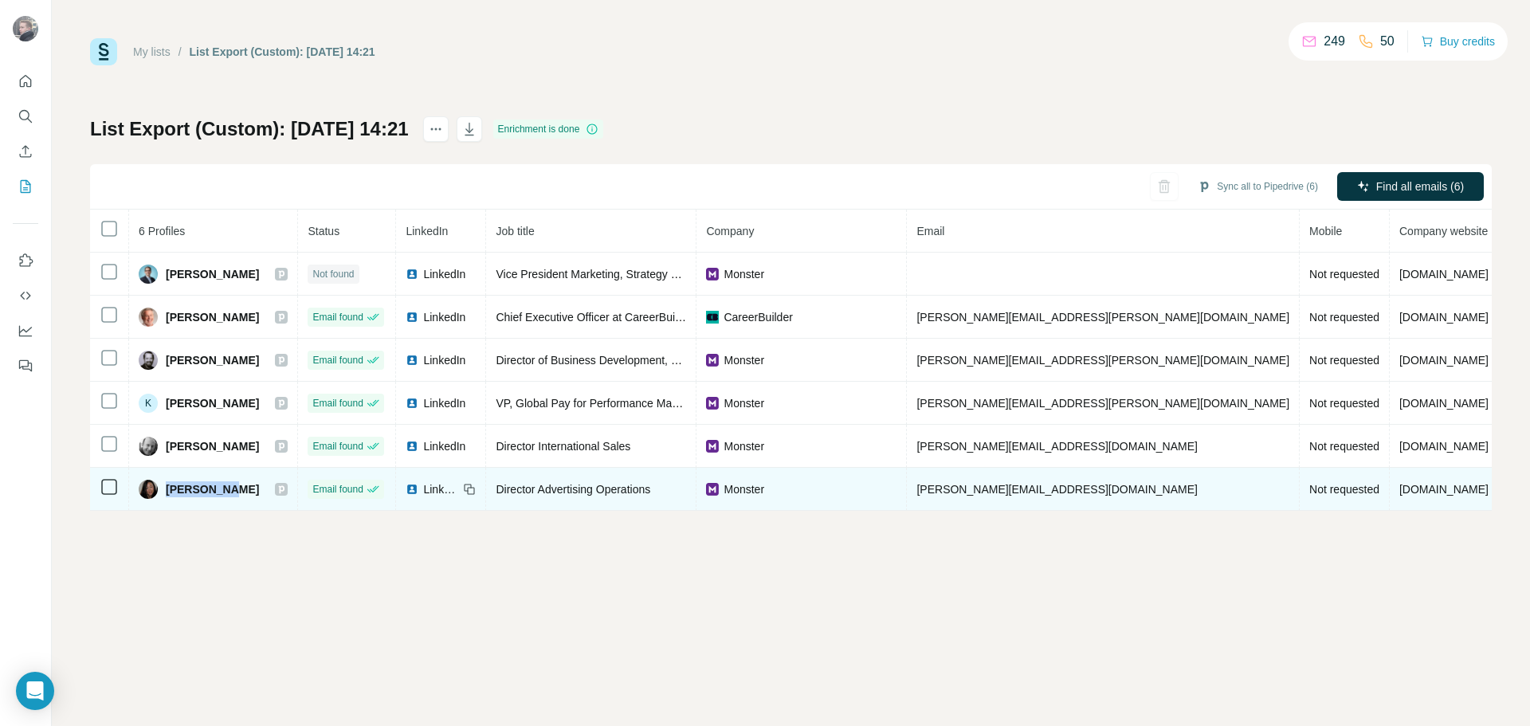
drag, startPoint x: 231, startPoint y: 486, endPoint x: 167, endPoint y: 500, distance: 65.9
click at [167, 500] on td "Sarah Hong" at bounding box center [213, 489] width 169 height 43
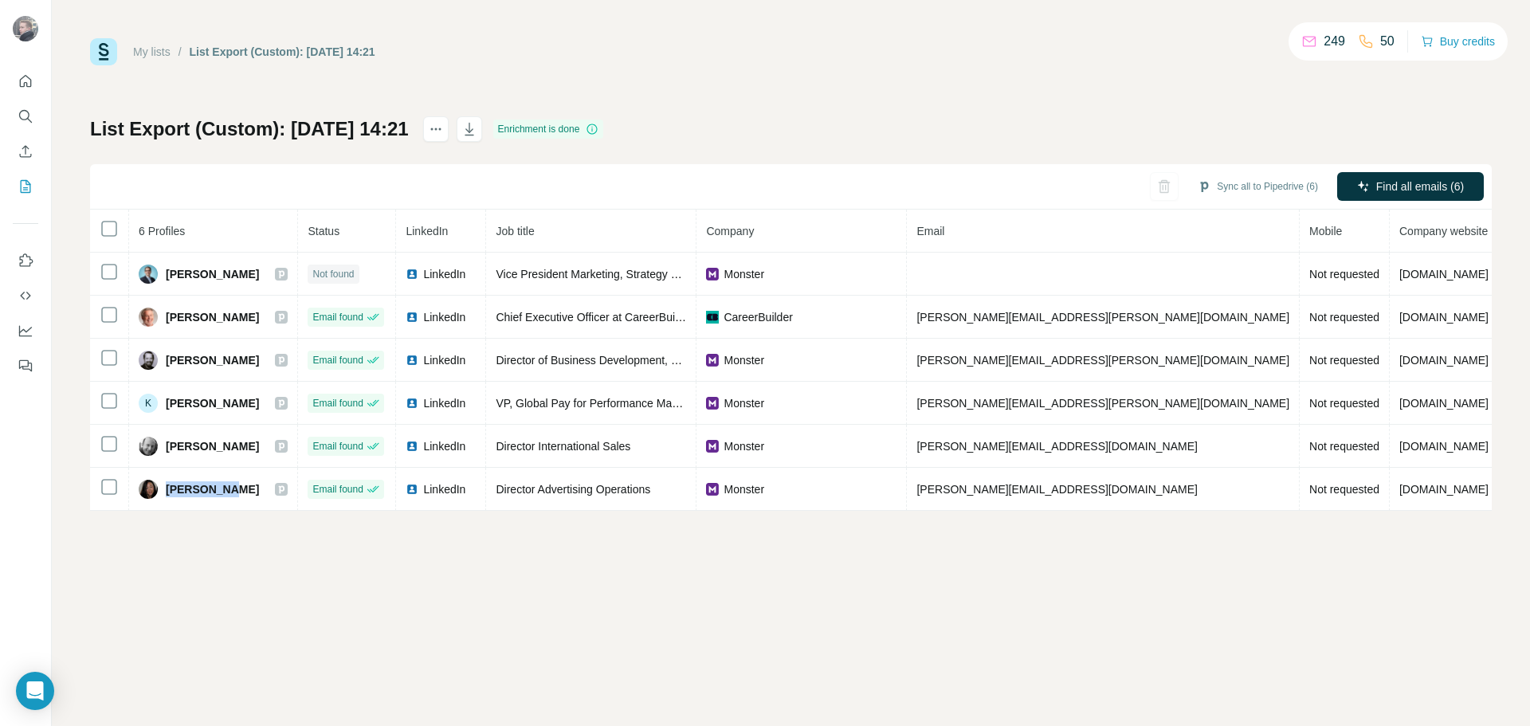
copy span "Sarah Hong"
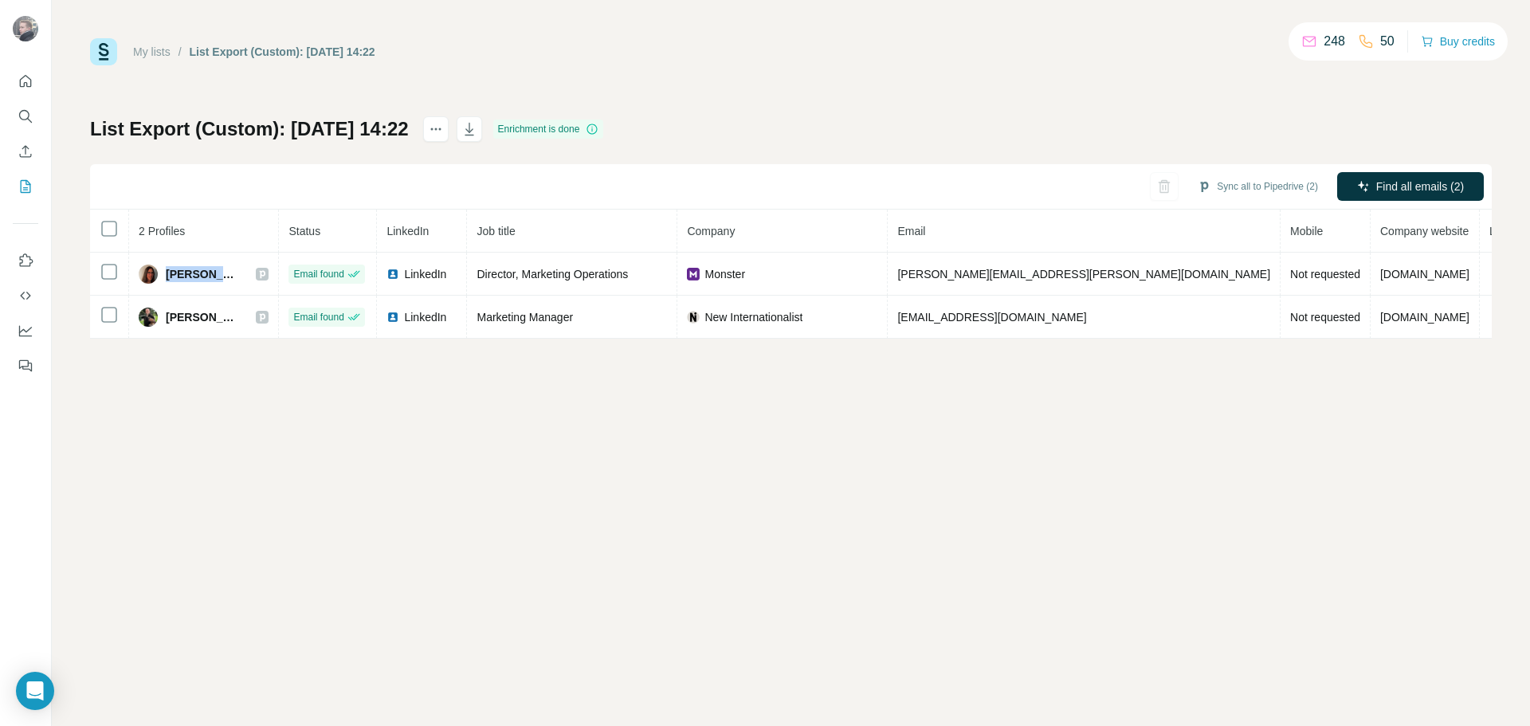
drag, startPoint x: 249, startPoint y: 274, endPoint x: 379, endPoint y: 104, distance: 214.2
click at [168, 278] on div "[PERSON_NAME]" at bounding box center [204, 273] width 130 height 19
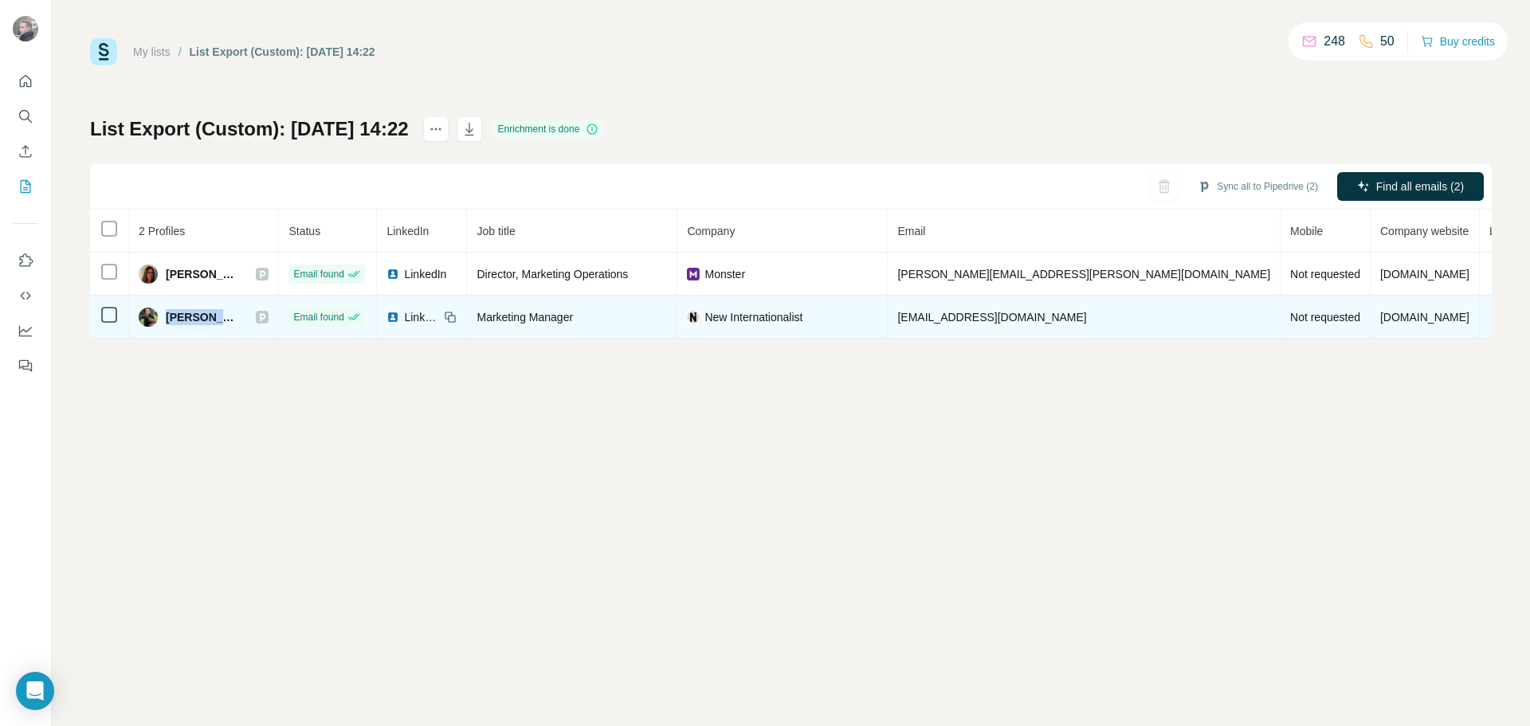
drag, startPoint x: 245, startPoint y: 320, endPoint x: 174, endPoint y: 322, distance: 70.9
click at [167, 324] on div "[PERSON_NAME]" at bounding box center [204, 317] width 130 height 19
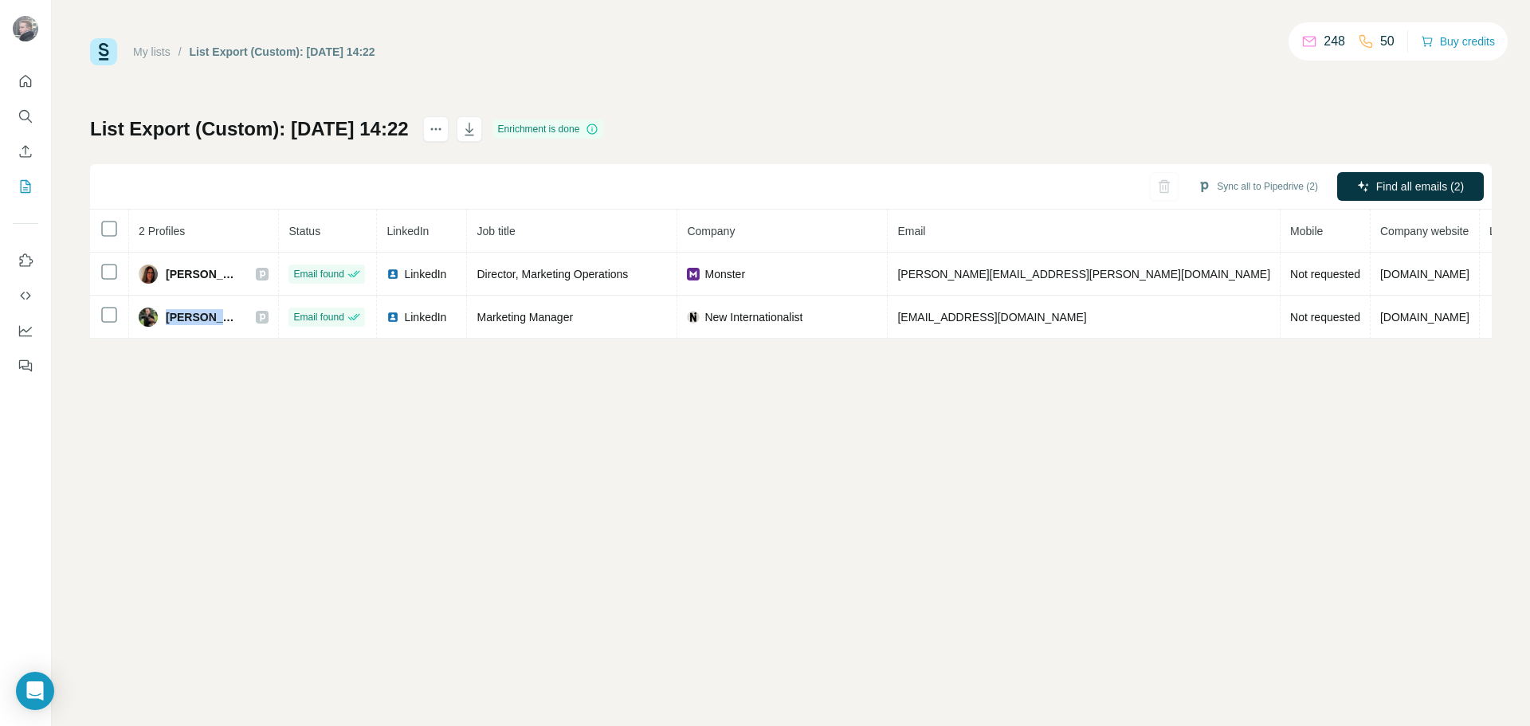
copy span "[PERSON_NAME]"
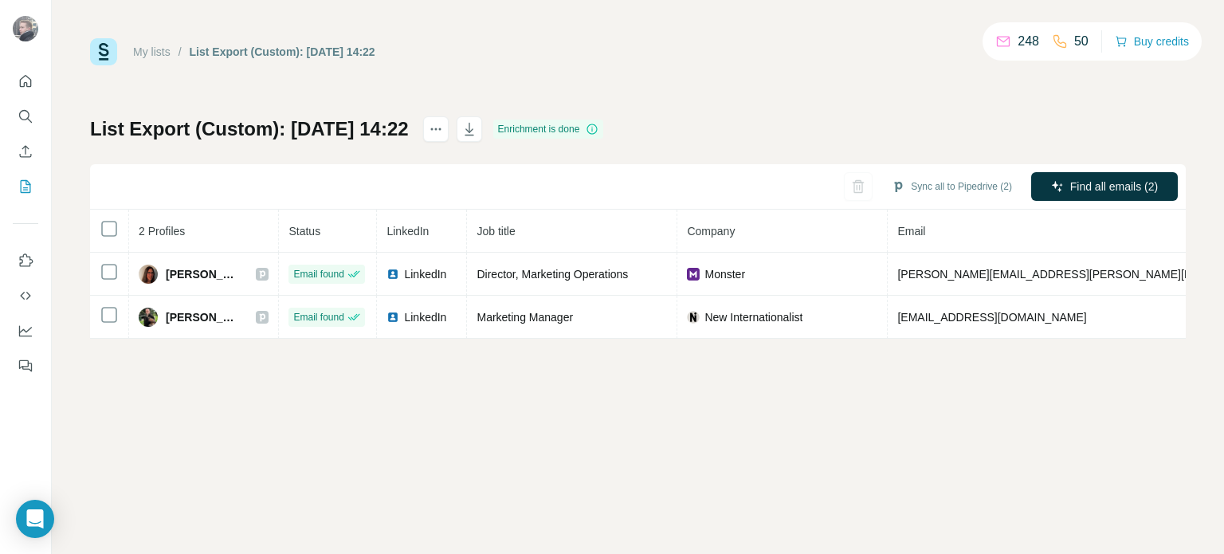
click at [647, 58] on div "My lists / List Export (Custom): [DATE] 14:22 248 50 Buy credits" at bounding box center [637, 51] width 1095 height 27
click at [29, 89] on button "Quick start" at bounding box center [25, 81] width 25 height 29
